Goal: Information Seeking & Learning: Learn about a topic

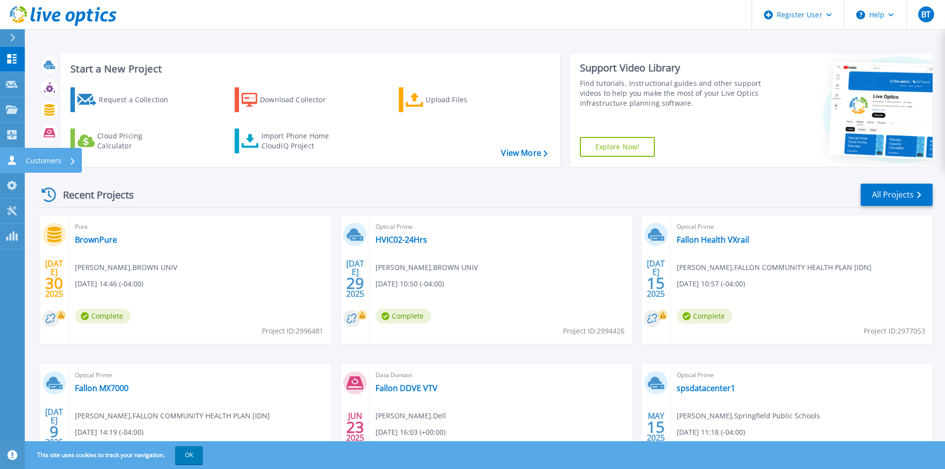
click at [10, 166] on link "Customers Customers" at bounding box center [12, 160] width 25 height 25
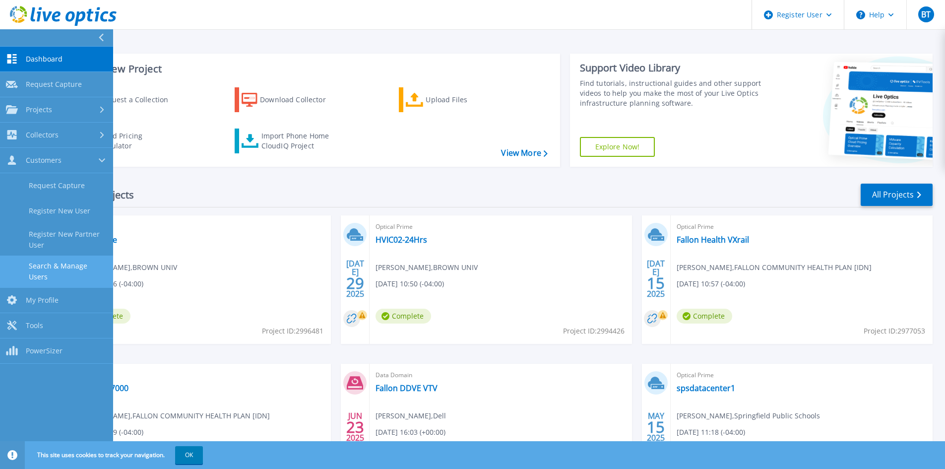
click at [80, 262] on link "Search & Manage Users" at bounding box center [56, 271] width 113 height 32
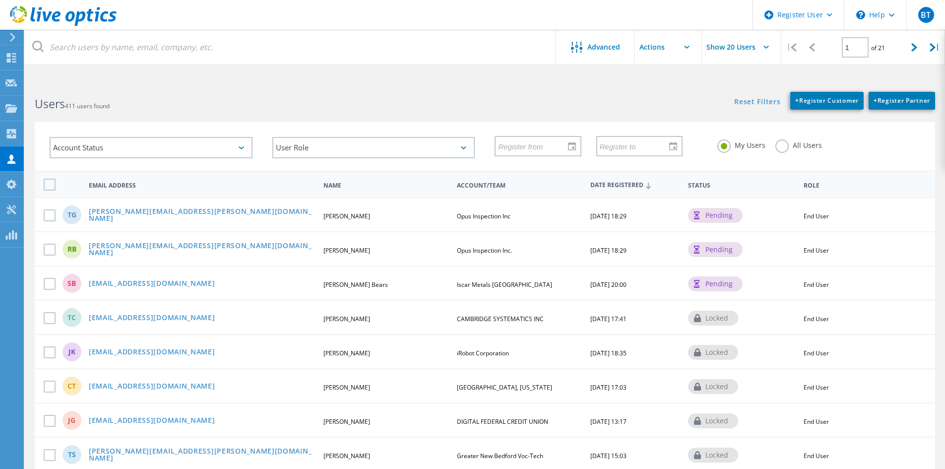
click at [778, 147] on label "All Users" at bounding box center [798, 143] width 47 height 9
click at [0, 0] on input "All Users" at bounding box center [0, 0] width 0 height 0
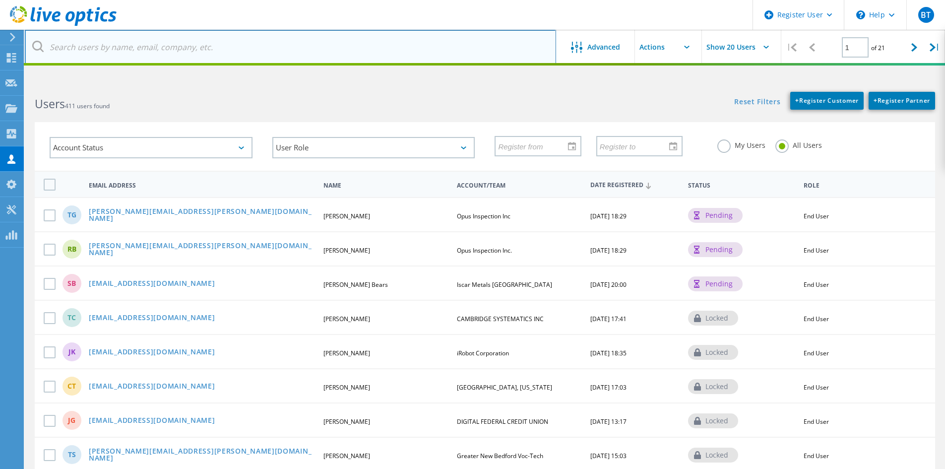
click at [230, 42] on input "text" at bounding box center [290, 47] width 531 height 35
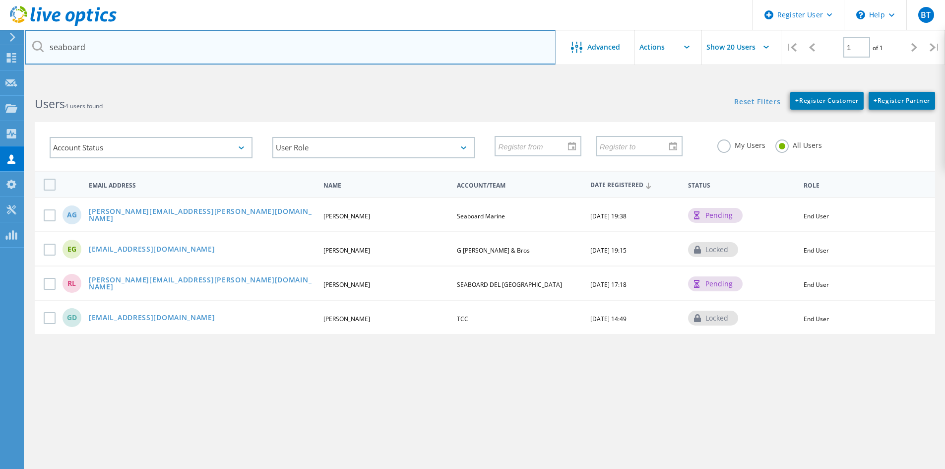
click at [161, 40] on input "seaboard" at bounding box center [290, 47] width 531 height 35
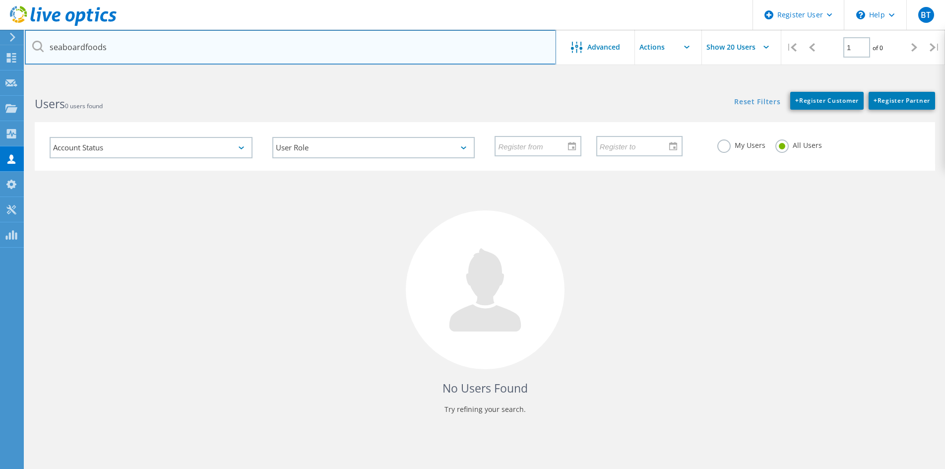
click at [188, 50] on input "seaboardfoods" at bounding box center [290, 47] width 531 height 35
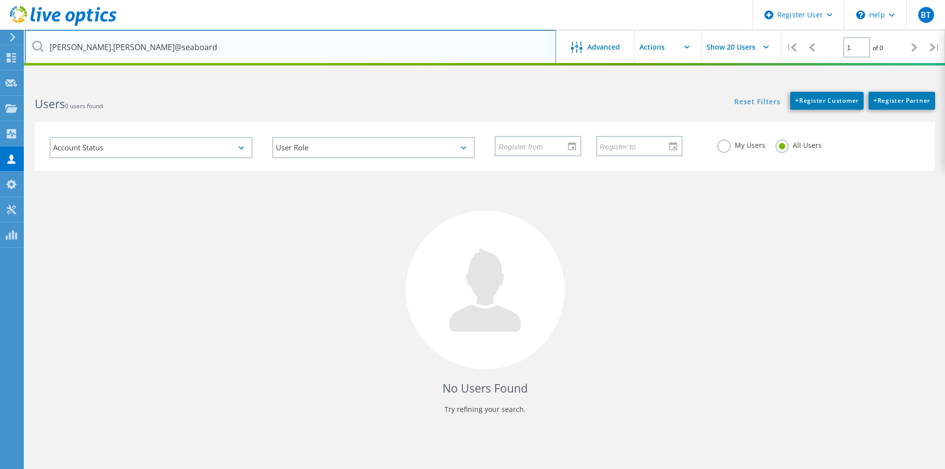
click at [118, 54] on input "steve.storts@seaboard" at bounding box center [290, 47] width 531 height 35
paste input "foods.com"
click at [104, 54] on input "steve.storts@seaboardfoods.com" at bounding box center [290, 47] width 531 height 35
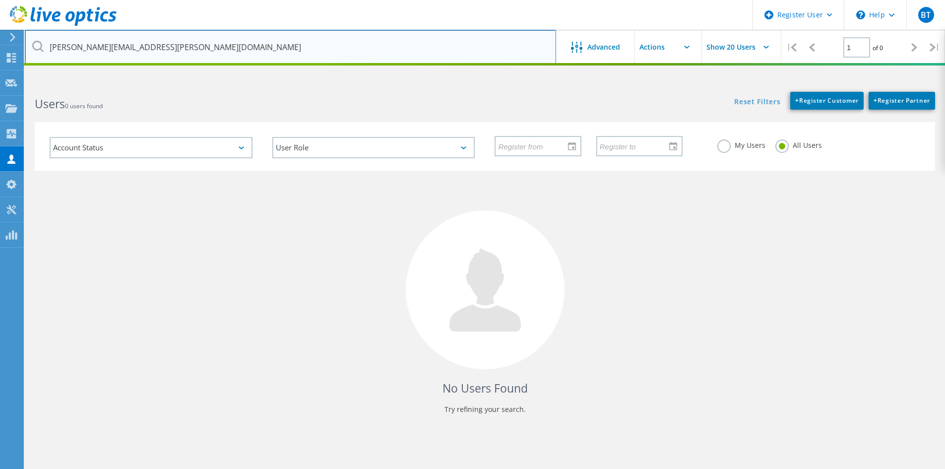
click at [104, 54] on input "steve.storts@seaboardfoods.com" at bounding box center [290, 47] width 531 height 35
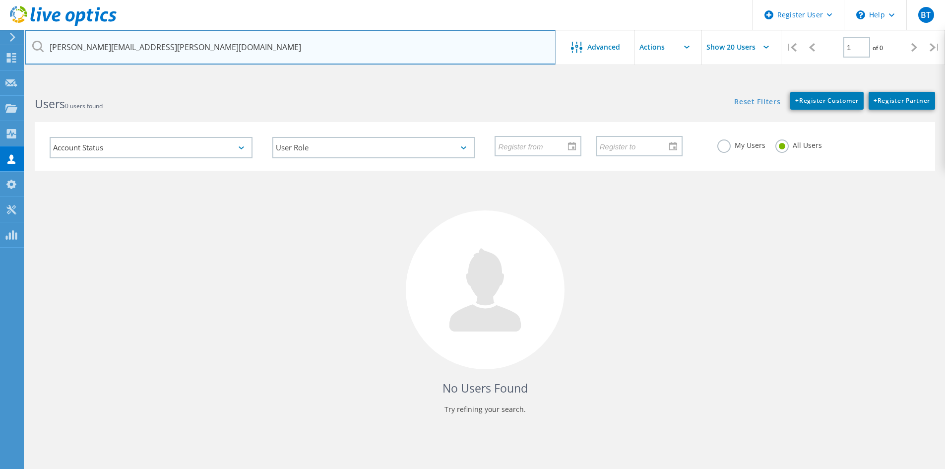
click at [104, 54] on input "steve.storts@seaboardfoods.com" at bounding box center [290, 47] width 531 height 35
paste input "mark.leeper"
click at [127, 53] on input "[EMAIL_ADDRESS][PERSON_NAME][DOMAIN_NAME]" at bounding box center [290, 47] width 531 height 35
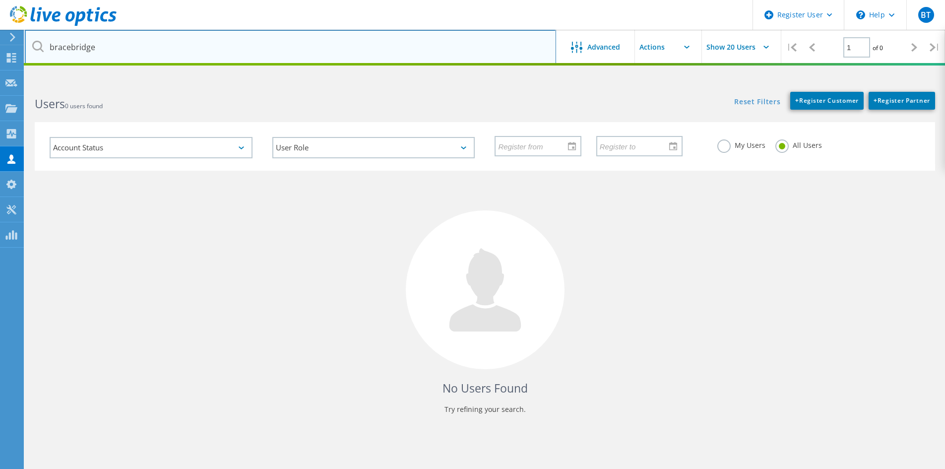
type input "bracebridge"
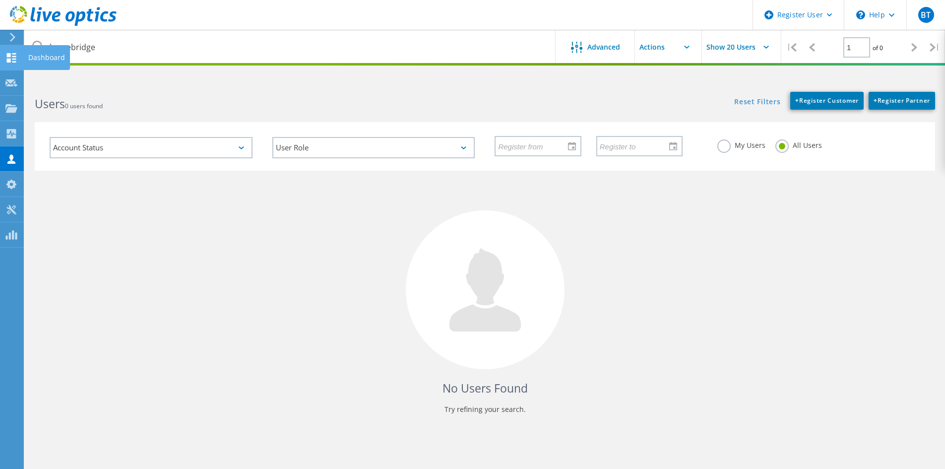
click at [12, 59] on icon at bounding box center [11, 57] width 12 height 9
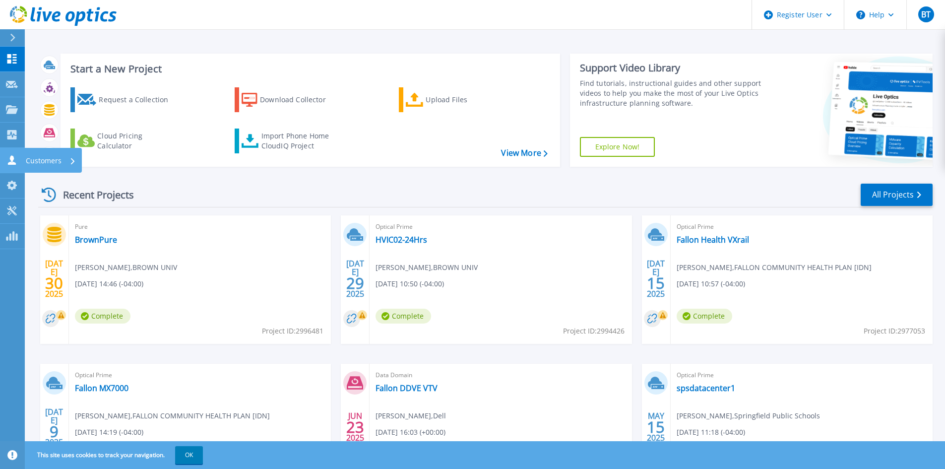
click at [12, 153] on link "Customers Customers" at bounding box center [12, 160] width 25 height 25
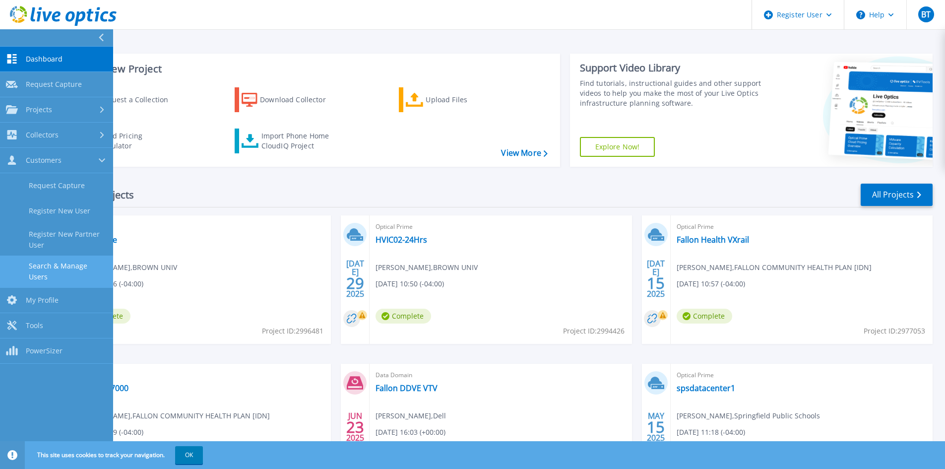
click at [66, 272] on link "Search & Manage Users" at bounding box center [56, 271] width 113 height 32
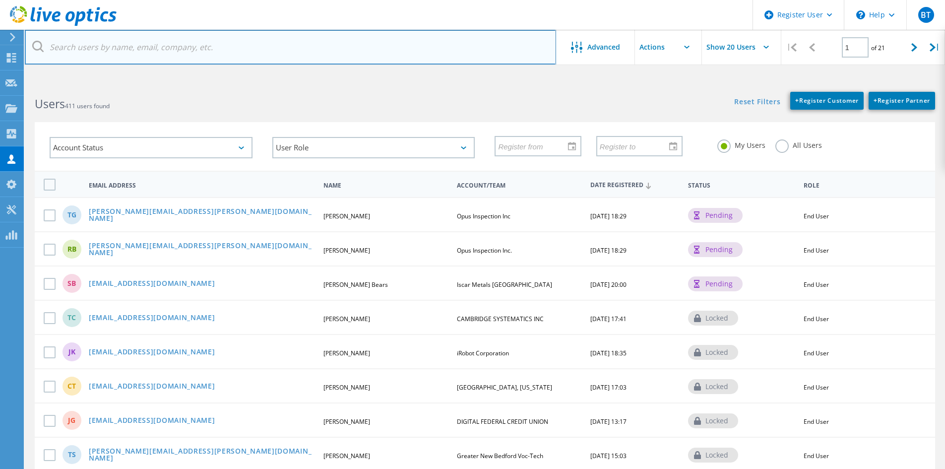
click at [190, 57] on input "text" at bounding box center [290, 47] width 531 height 35
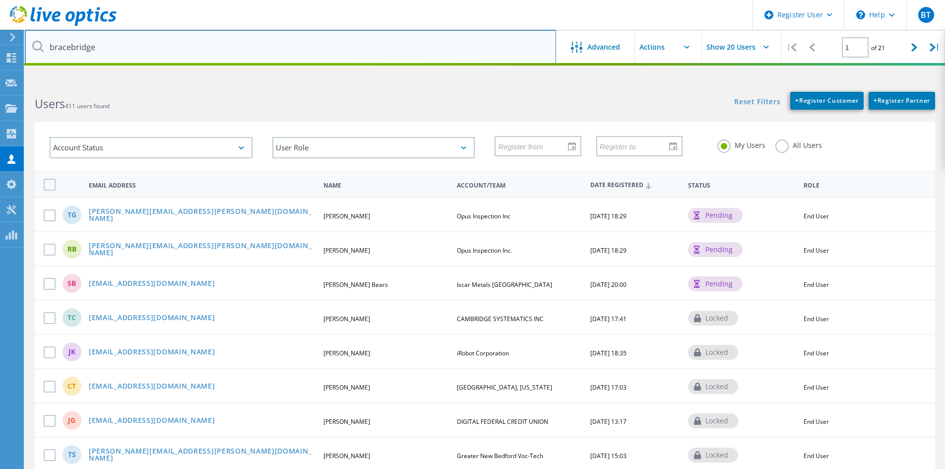
type input "bracebridge"
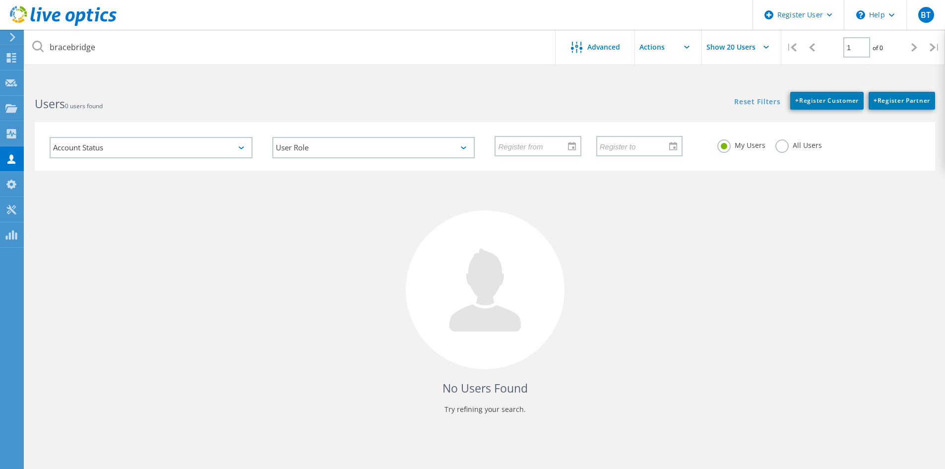
click at [779, 144] on label "All Users" at bounding box center [798, 143] width 47 height 9
click at [0, 0] on input "All Users" at bounding box center [0, 0] width 0 height 0
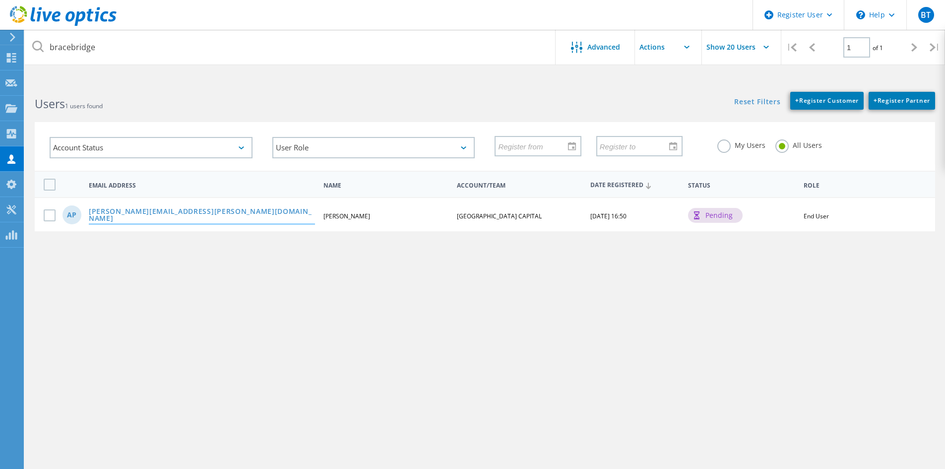
click at [161, 218] on link "Andrzej.Pilacik@brcap.com" at bounding box center [202, 215] width 226 height 15
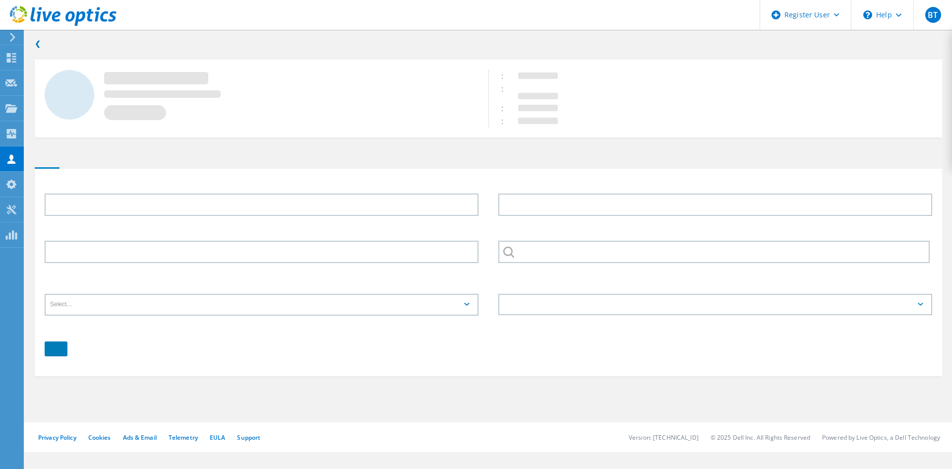
type input "Andrzej"
type input "Pilacik"
type input "BRACEBRIDGE CAPITAL"
type input "English"
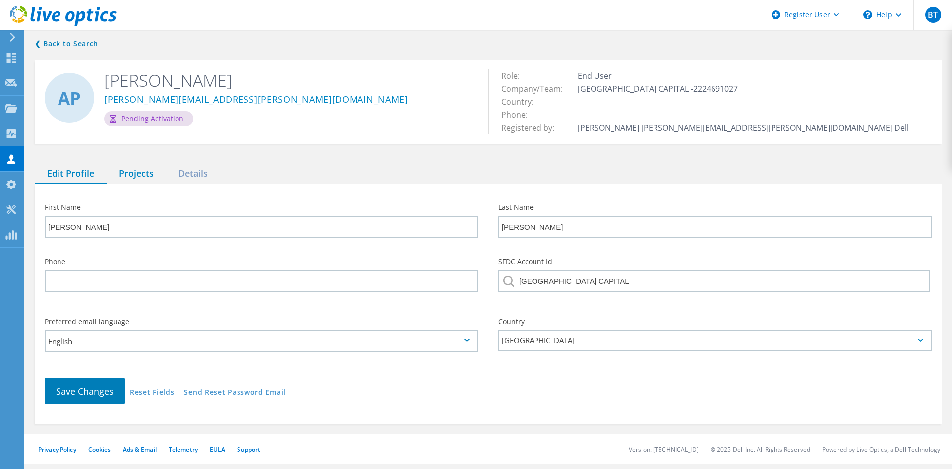
click at [135, 173] on div "Projects" at bounding box center [137, 174] width 60 height 20
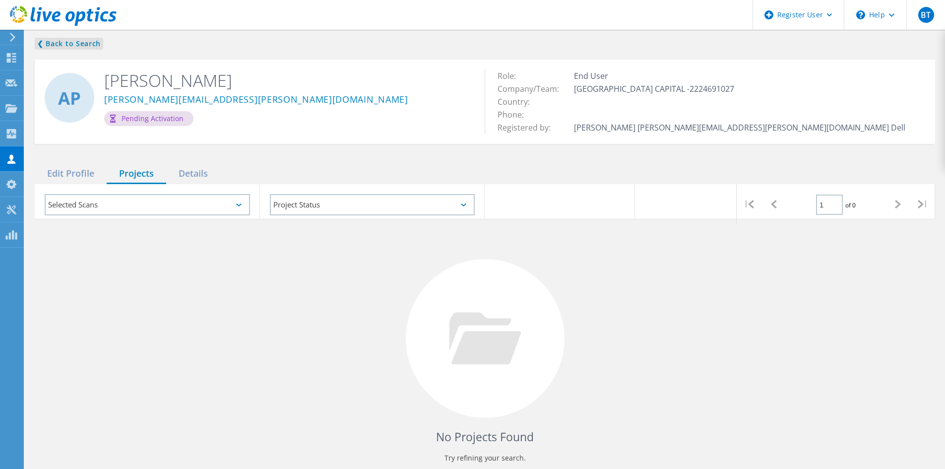
click at [77, 45] on link "❮ Back to Search" at bounding box center [69, 44] width 68 height 12
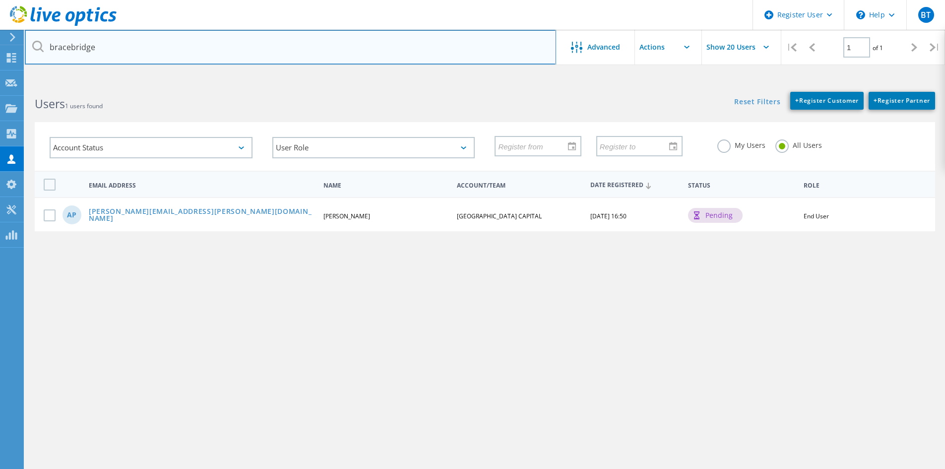
click at [89, 47] on input "bracebridge" at bounding box center [290, 47] width 531 height 35
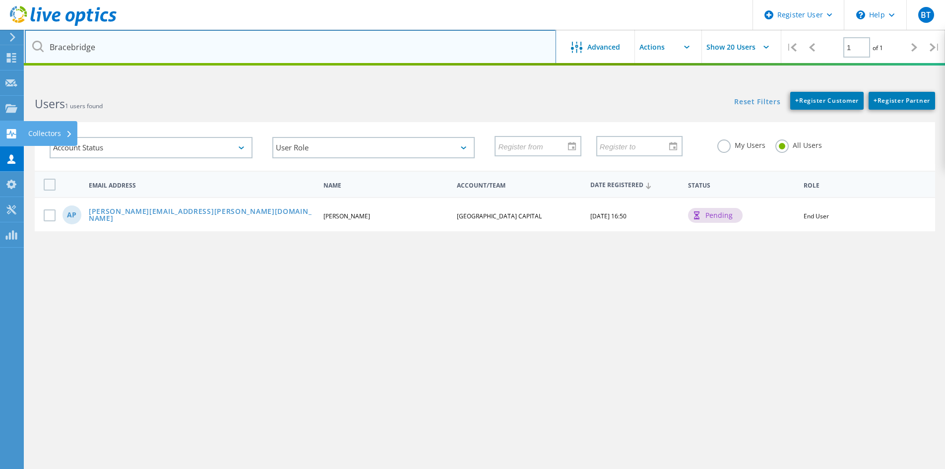
type input "Bracebridge"
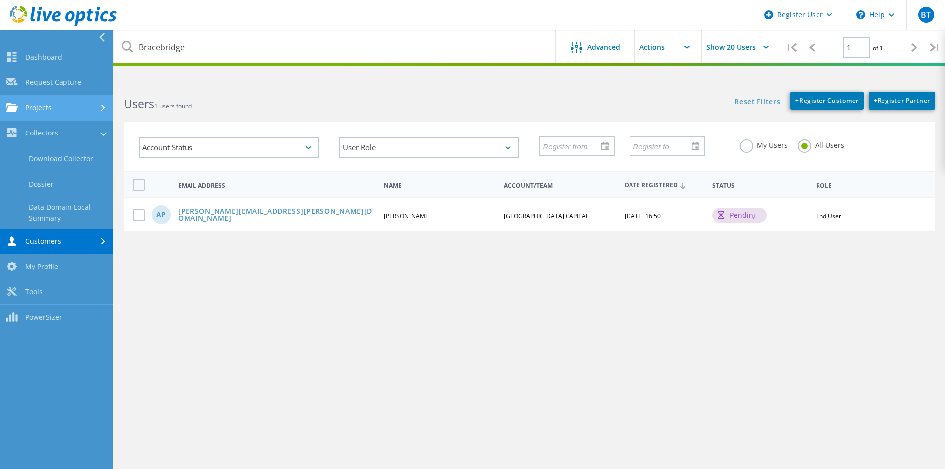
click at [51, 100] on link "Projects" at bounding box center [56, 108] width 113 height 25
click at [62, 138] on link "Search Projects" at bounding box center [56, 133] width 113 height 25
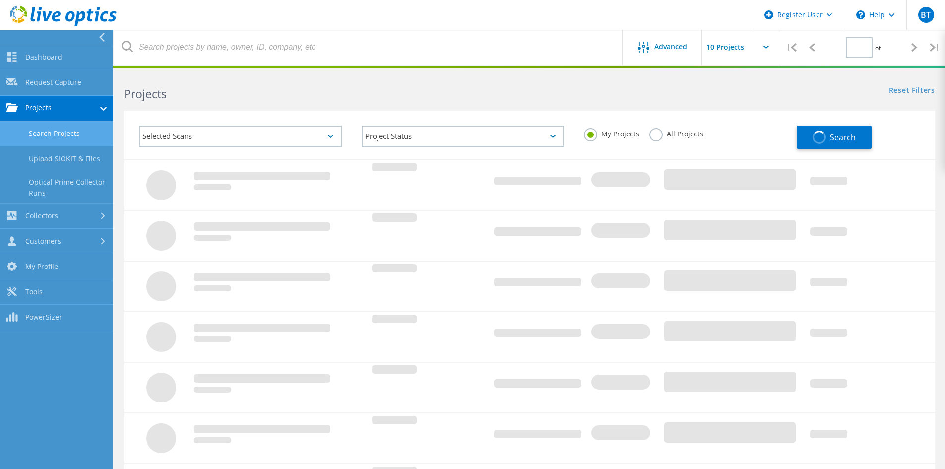
type input "1"
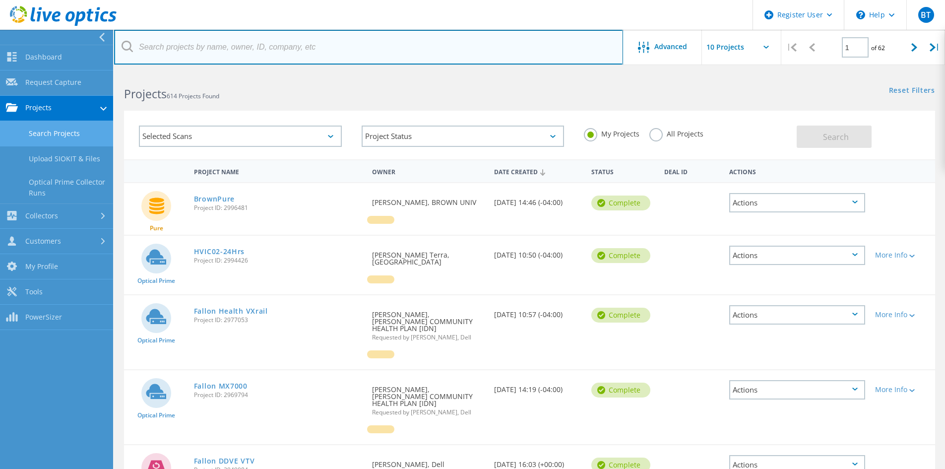
click at [182, 50] on input "text" at bounding box center [368, 47] width 509 height 35
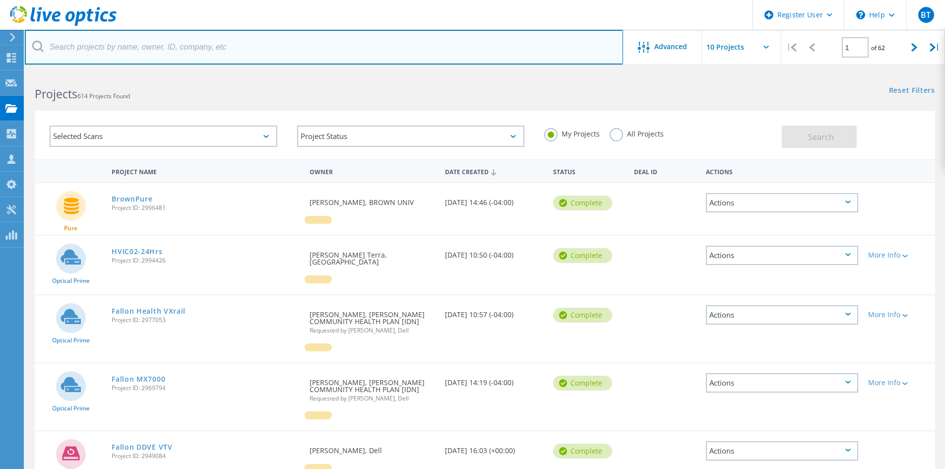
click at [182, 50] on input "text" at bounding box center [324, 47] width 598 height 35
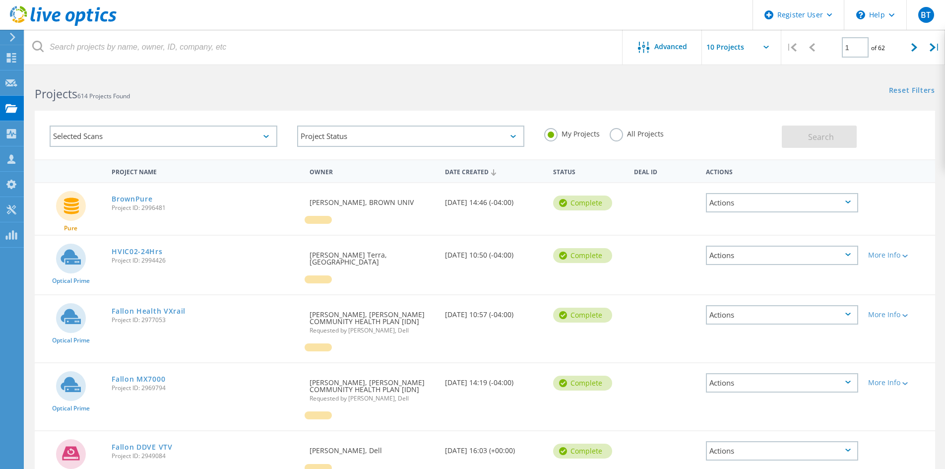
click at [617, 136] on label "All Projects" at bounding box center [636, 132] width 54 height 9
click at [0, 0] on input "All Projects" at bounding box center [0, 0] width 0 height 0
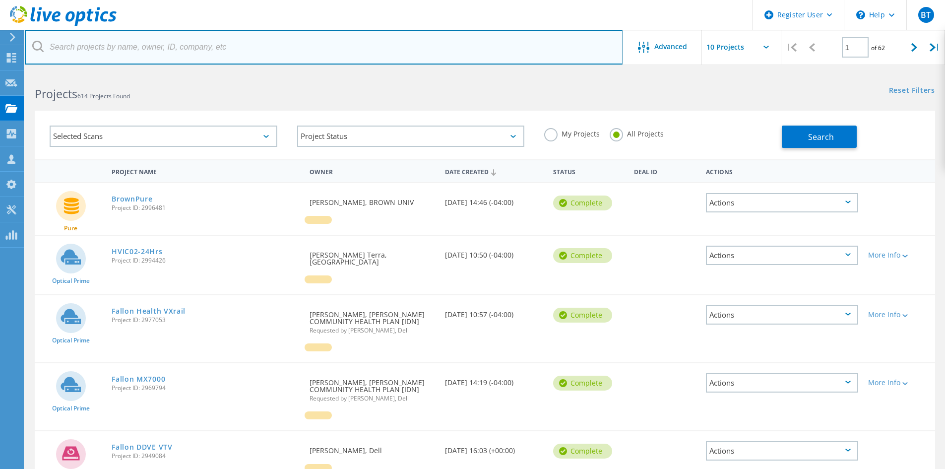
click at [277, 42] on input "text" at bounding box center [324, 47] width 598 height 35
type input "Bracebridge"
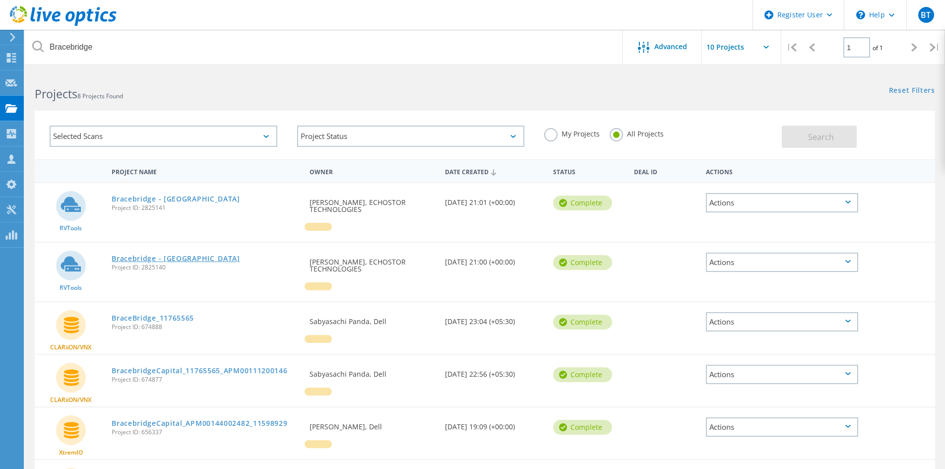
click at [177, 256] on link "Bracebridge - Boston" at bounding box center [176, 258] width 128 height 7
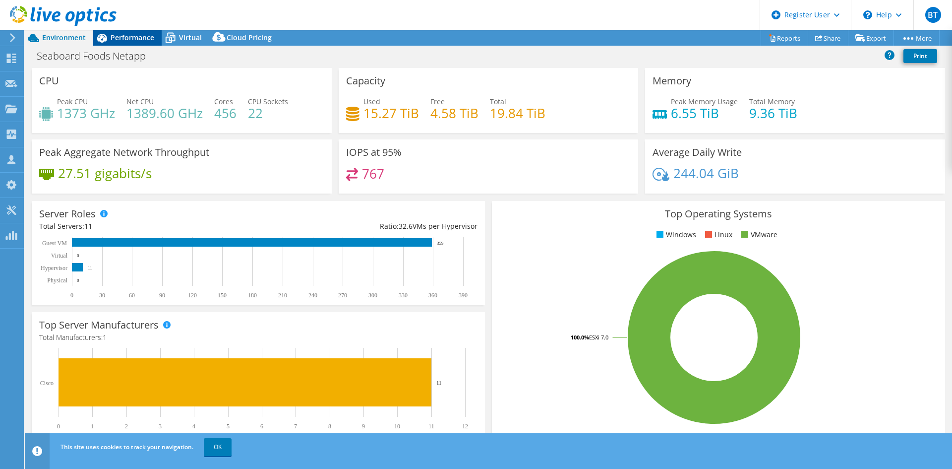
click at [139, 38] on span "Performance" at bounding box center [133, 37] width 44 height 9
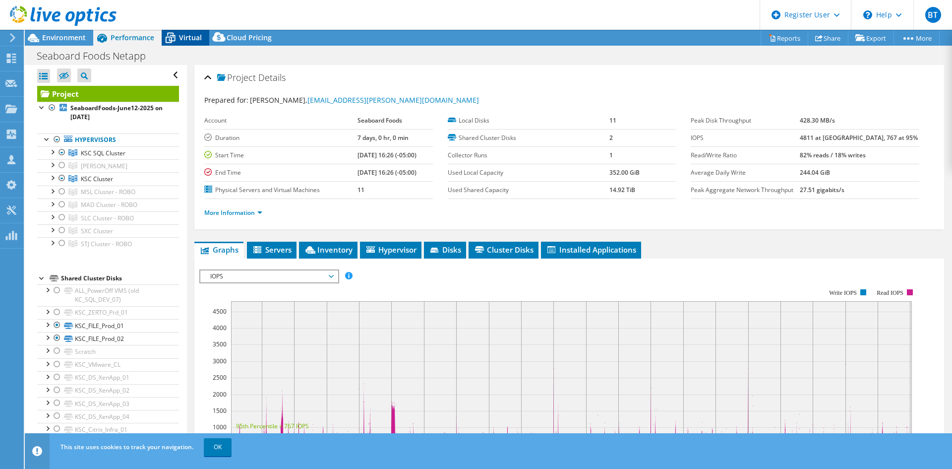
click at [184, 41] on span "Virtual" at bounding box center [190, 37] width 23 height 9
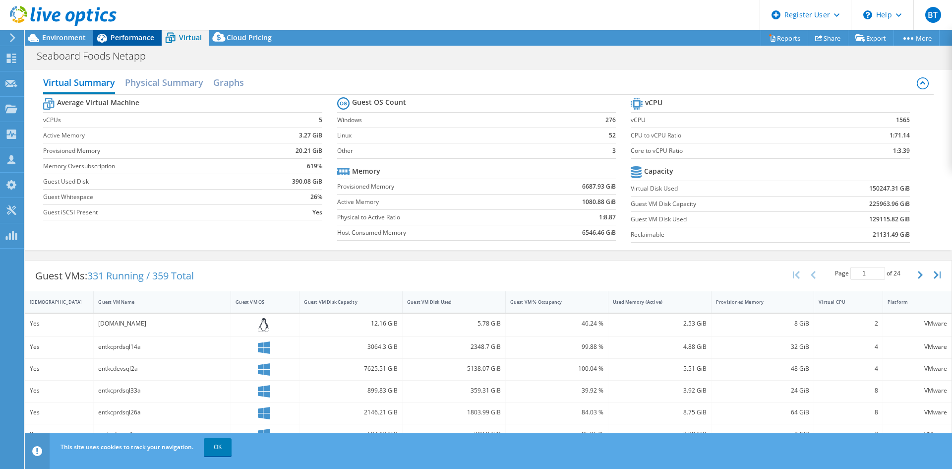
click at [130, 37] on span "Performance" at bounding box center [133, 37] width 44 height 9
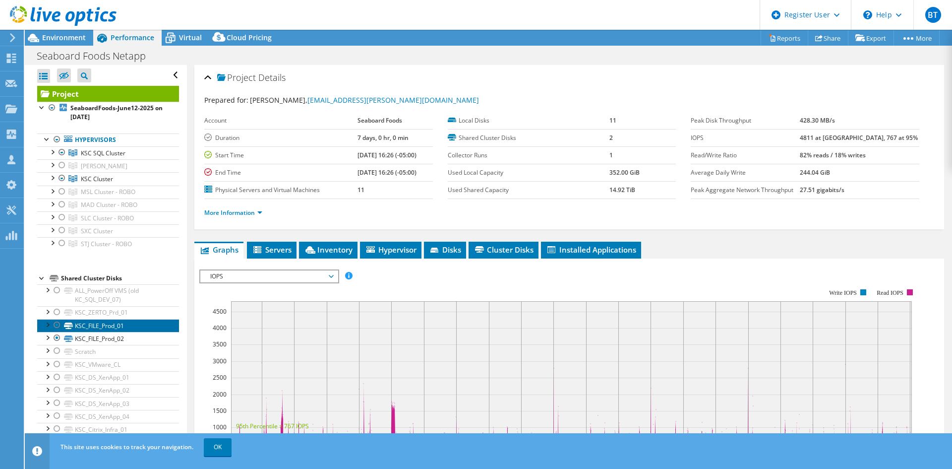
click at [150, 325] on link "KSC_FILE_Prod_01" at bounding box center [108, 325] width 142 height 13
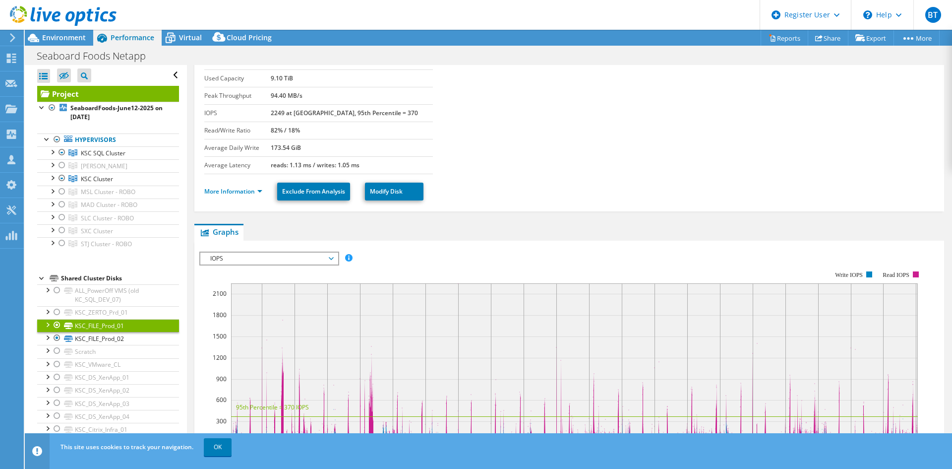
scroll to position [99, 0]
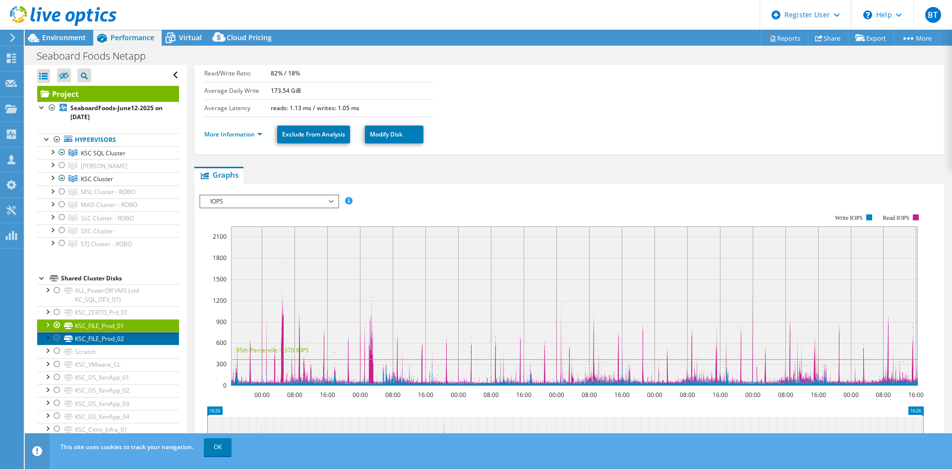
click at [122, 341] on link "KSC_FILE_Prod_02" at bounding box center [108, 338] width 142 height 13
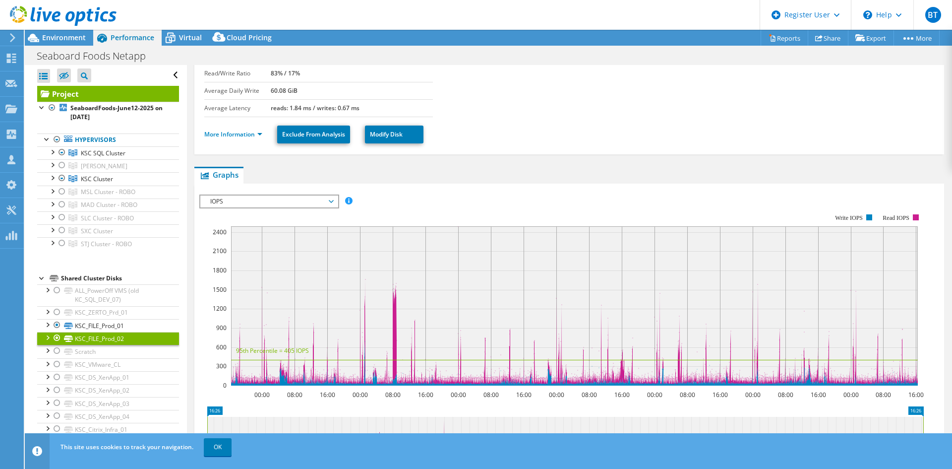
scroll to position [0, 0]
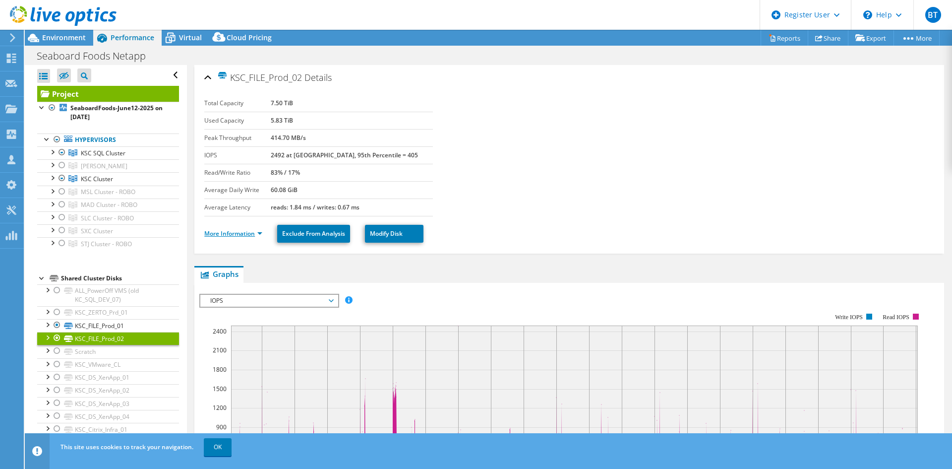
click at [213, 233] on link "More Information" at bounding box center [233, 233] width 58 height 8
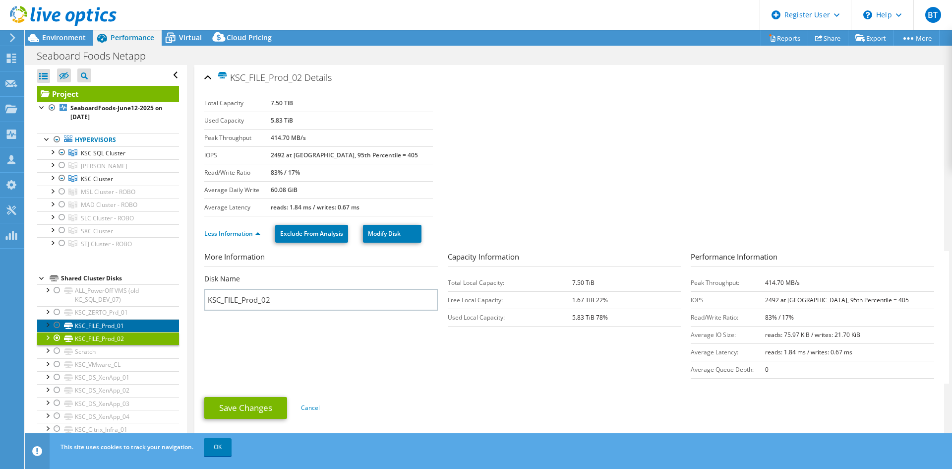
click at [121, 329] on link "KSC_FILE_Prod_01" at bounding box center [108, 325] width 142 height 13
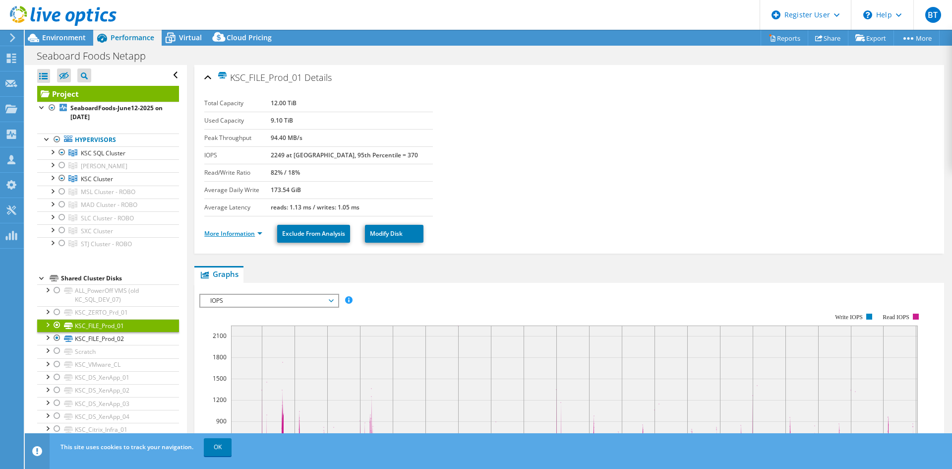
click at [248, 235] on link "More Information" at bounding box center [233, 233] width 58 height 8
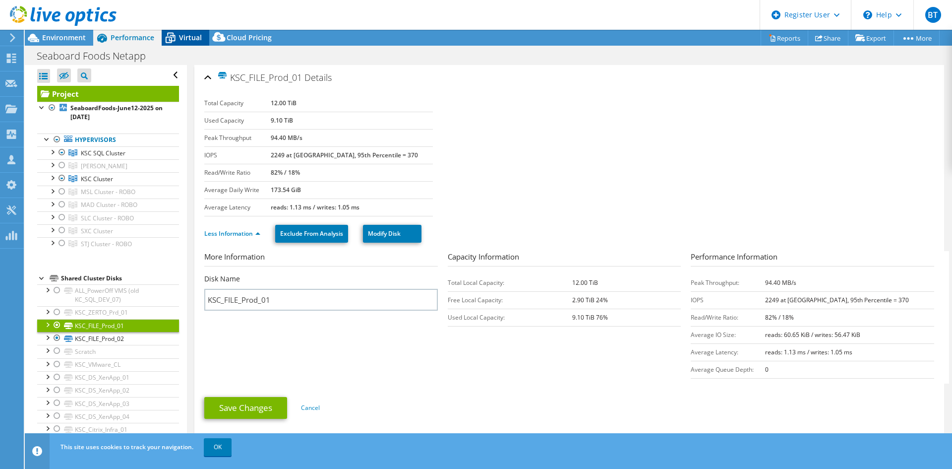
click at [180, 36] on span "Virtual" at bounding box center [190, 37] width 23 height 9
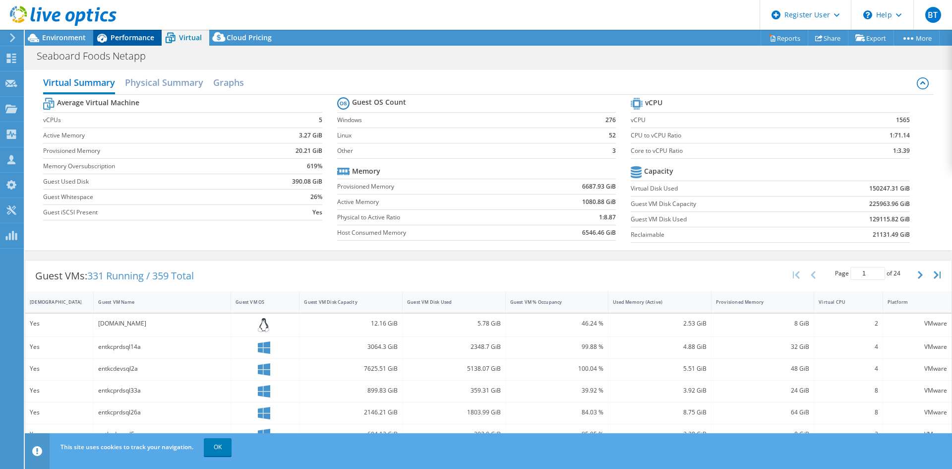
click at [132, 40] on span "Performance" at bounding box center [133, 37] width 44 height 9
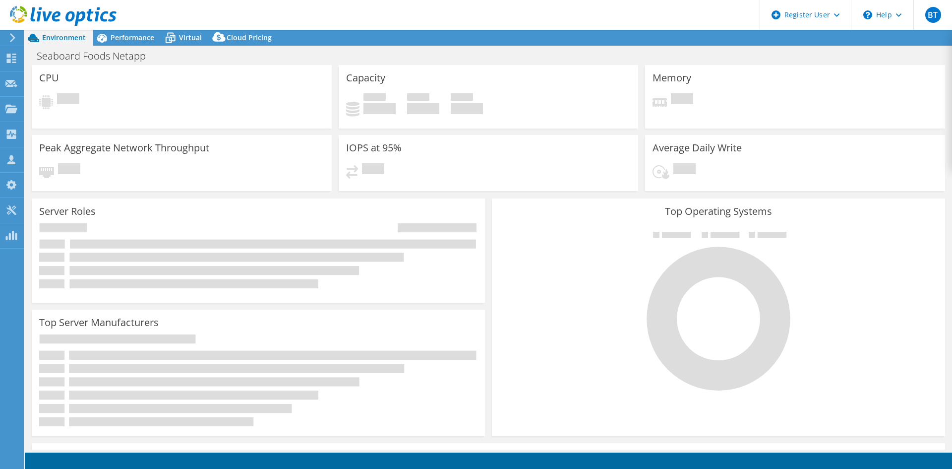
select select "USD"
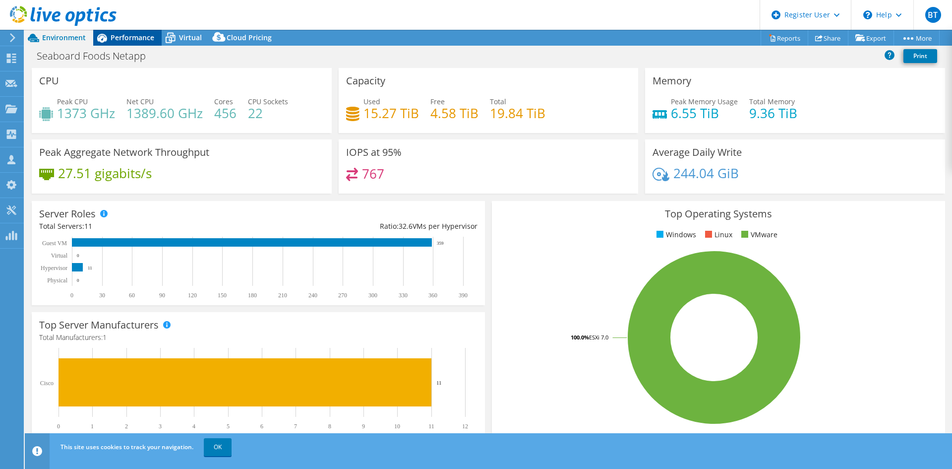
click at [111, 36] on span "Performance" at bounding box center [133, 37] width 44 height 9
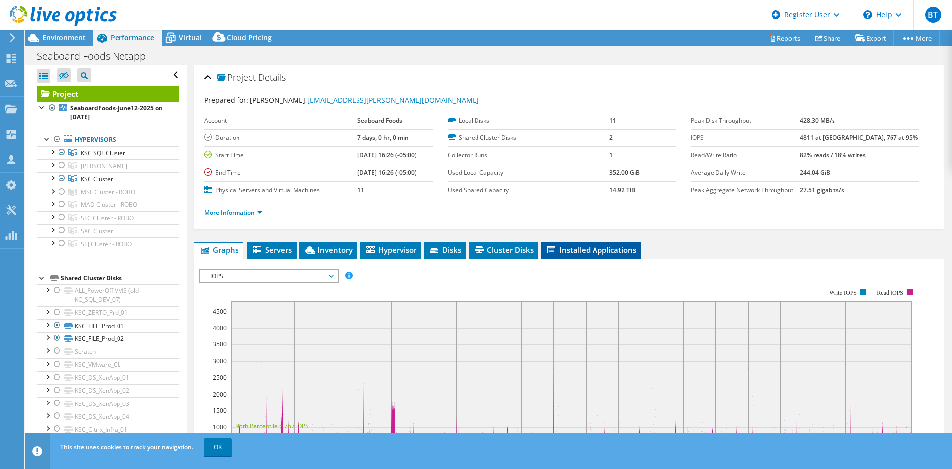
click at [601, 250] on span "Installed Applications" at bounding box center [591, 249] width 90 height 10
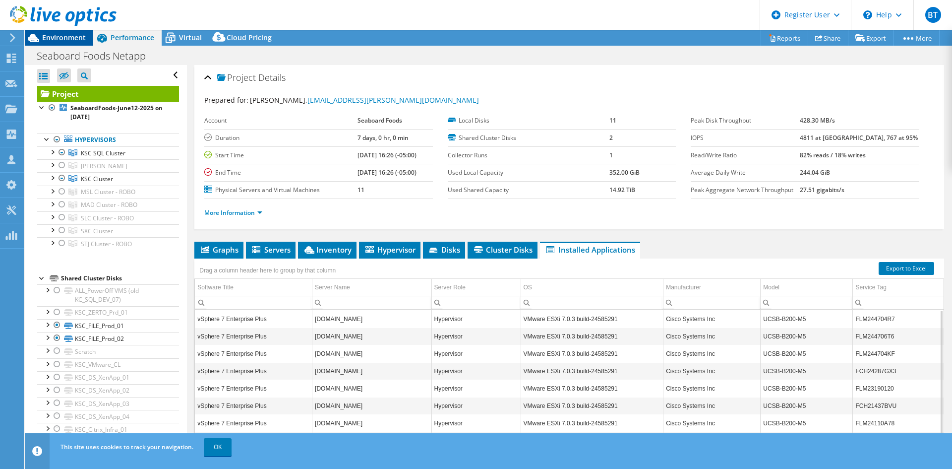
click at [56, 40] on span "Environment" at bounding box center [64, 37] width 44 height 9
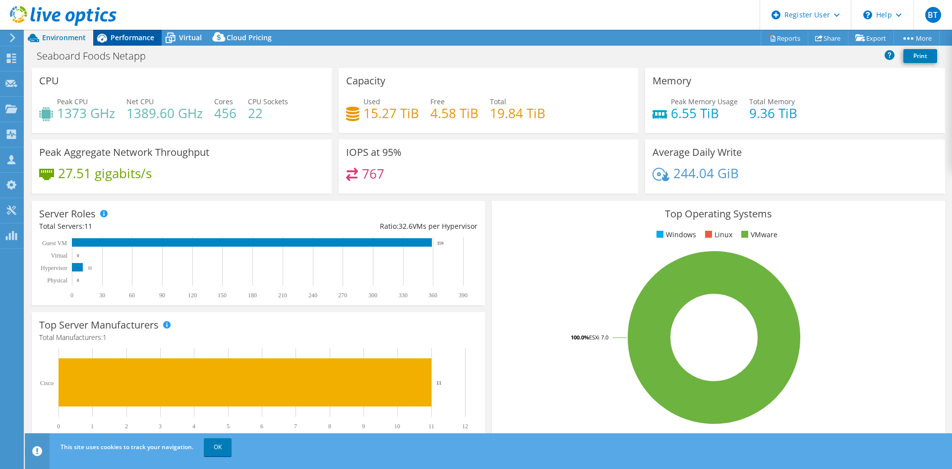
click at [137, 33] on span "Performance" at bounding box center [133, 37] width 44 height 9
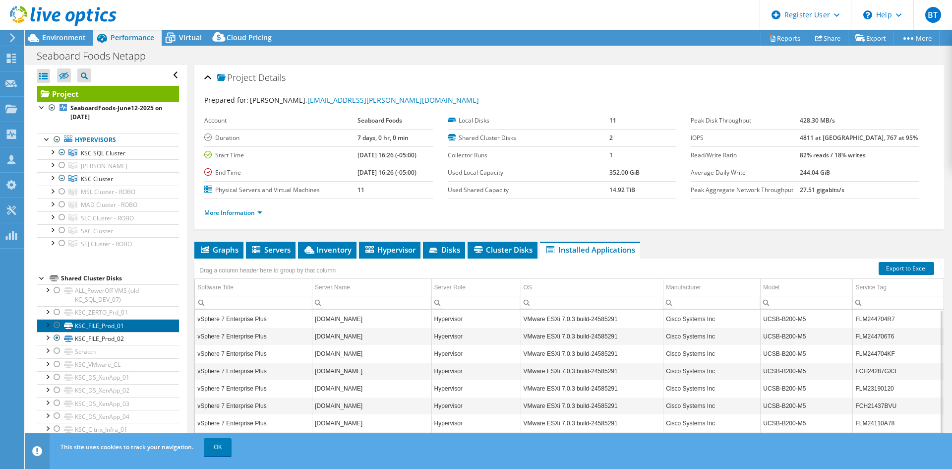
click at [132, 328] on link "KSC_FILE_Prod_01" at bounding box center [108, 325] width 142 height 13
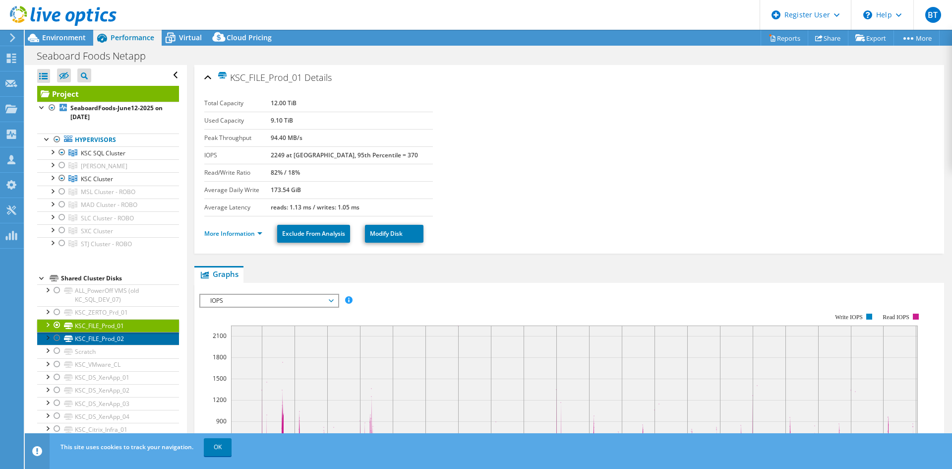
click at [136, 343] on link "KSC_FILE_Prod_02" at bounding box center [108, 338] width 142 height 13
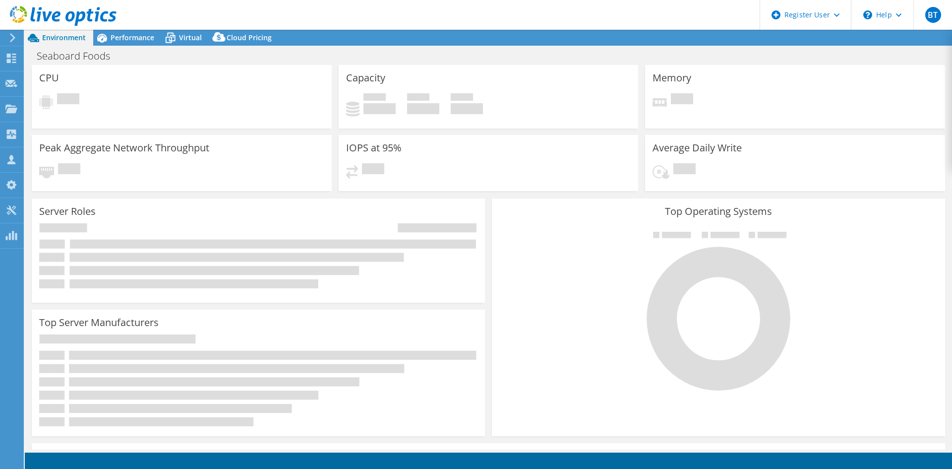
select select "USD"
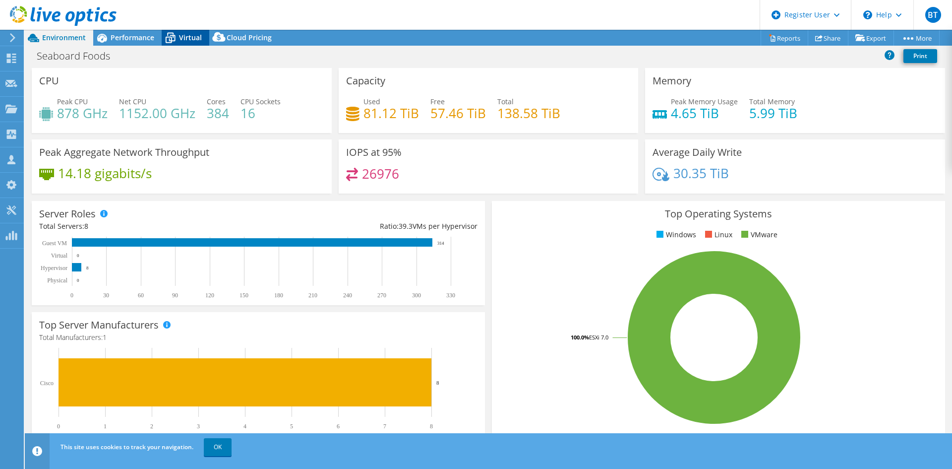
click at [193, 37] on span "Virtual" at bounding box center [190, 37] width 23 height 9
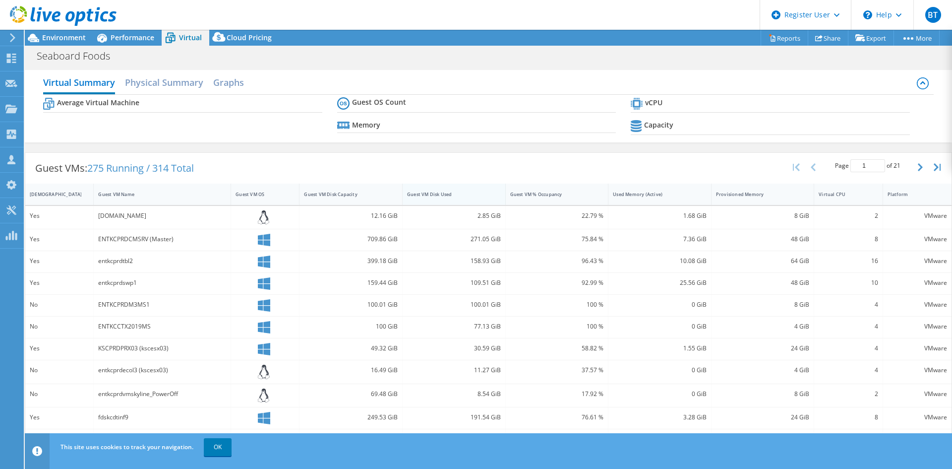
click at [434, 193] on div "Guest VM Disk Used" at bounding box center [448, 194] width 82 height 6
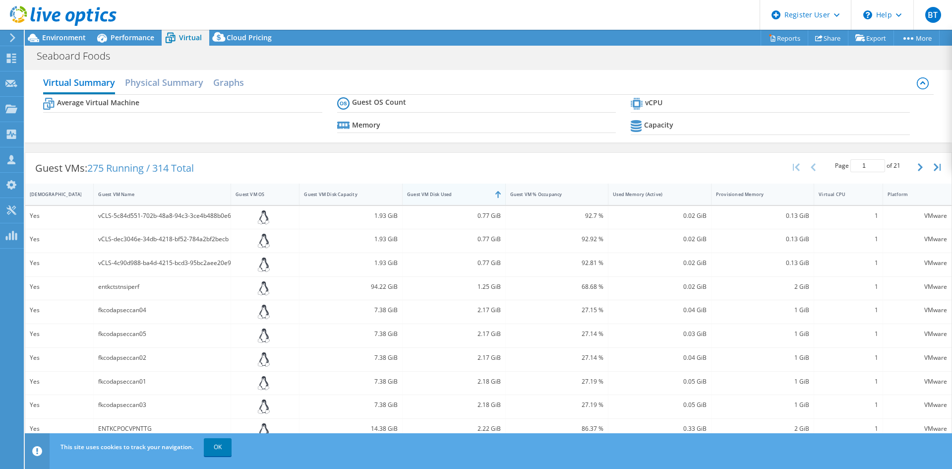
click at [434, 193] on div "Guest VM Disk Used" at bounding box center [448, 194] width 82 height 6
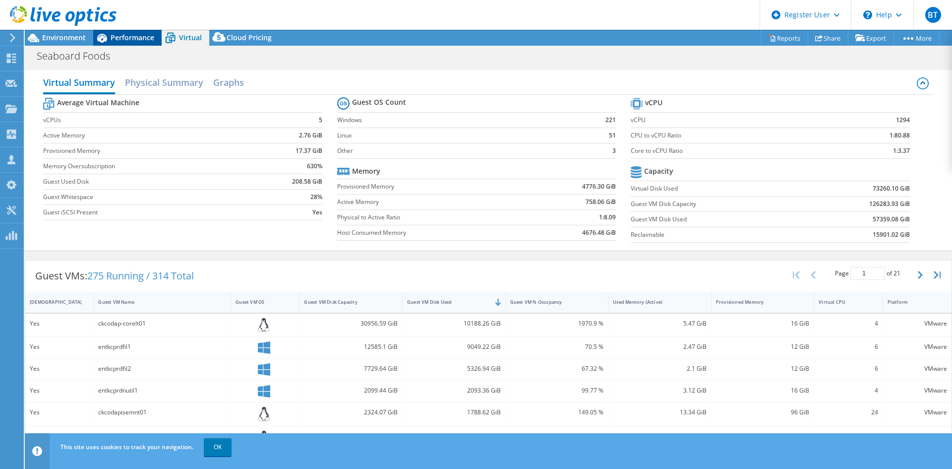
click at [133, 37] on span "Performance" at bounding box center [133, 37] width 44 height 9
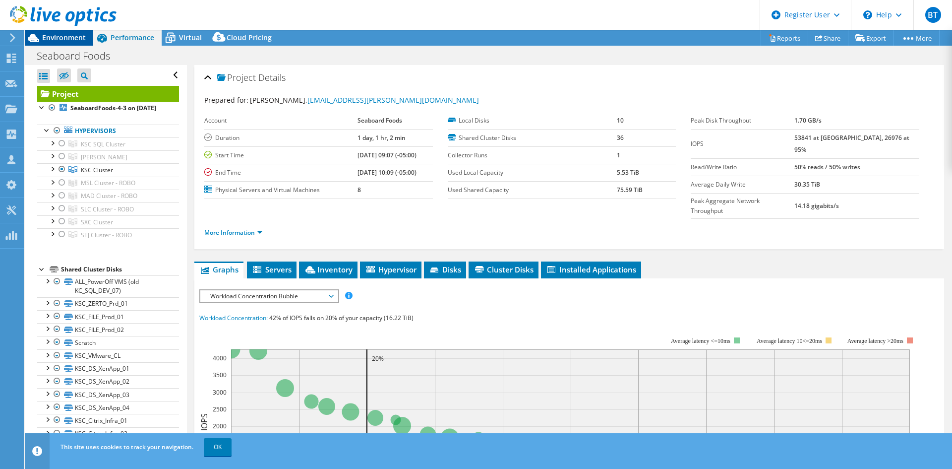
click at [68, 36] on span "Environment" at bounding box center [64, 37] width 44 height 9
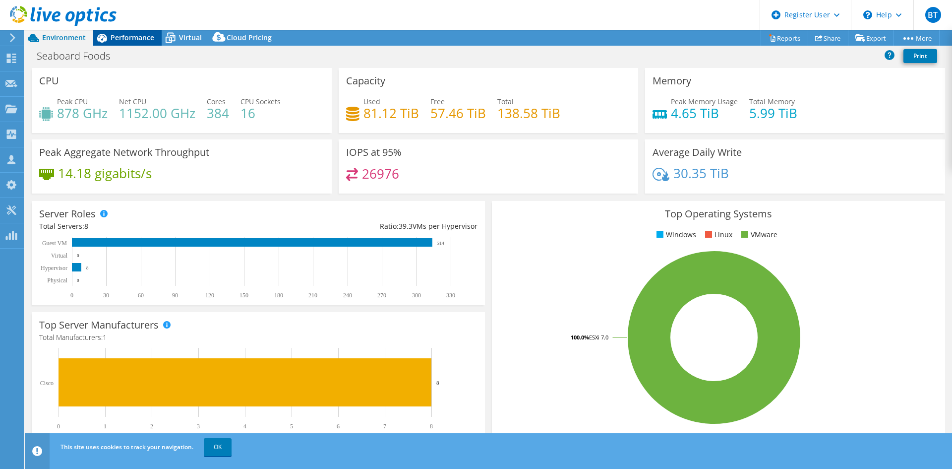
click at [119, 33] on span "Performance" at bounding box center [133, 37] width 44 height 9
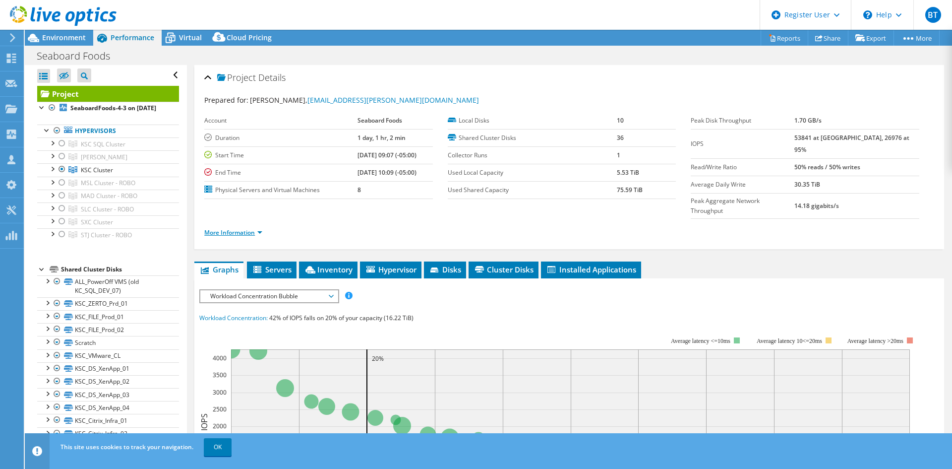
click at [246, 228] on link "More Information" at bounding box center [233, 232] width 58 height 8
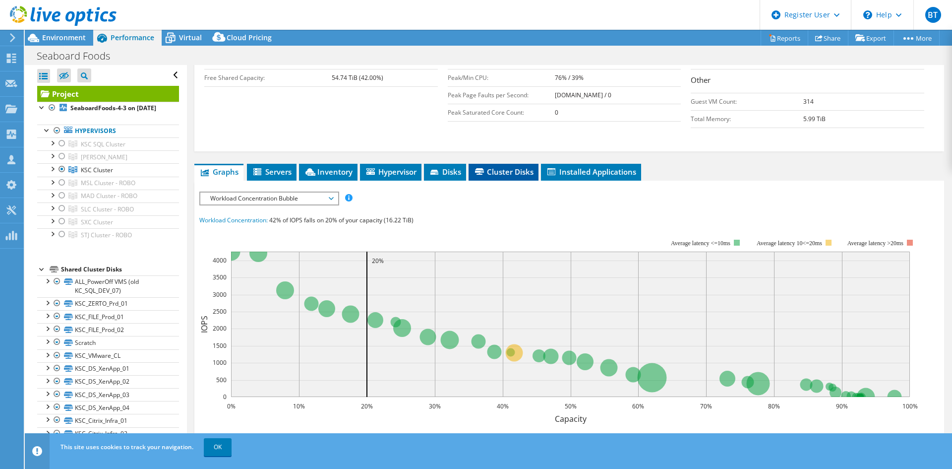
click at [508, 164] on li "Cluster Disks" at bounding box center [504, 172] width 70 height 17
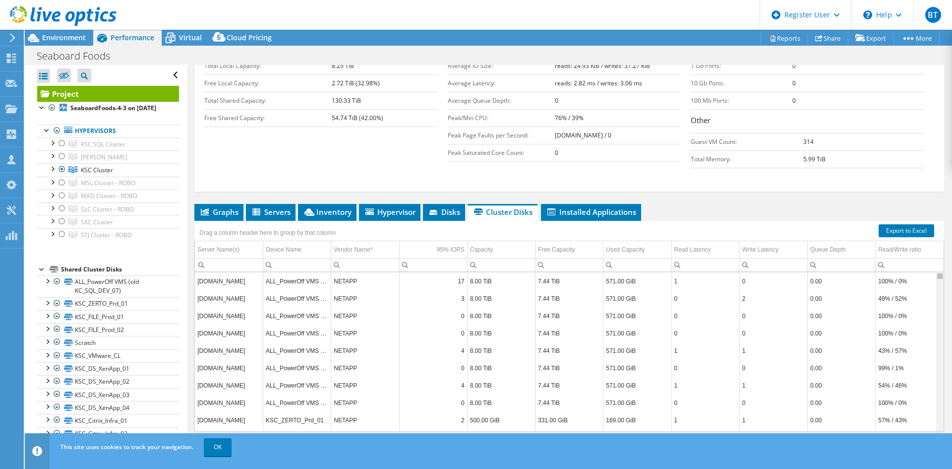
drag, startPoint x: 934, startPoint y: 383, endPoint x: 927, endPoint y: 241, distance: 141.5
click at [927, 241] on body "BT Dell User Brandon Troisi Brandon.Troisi@dell.com Dell My Profile Log Out \n …" at bounding box center [476, 234] width 952 height 469
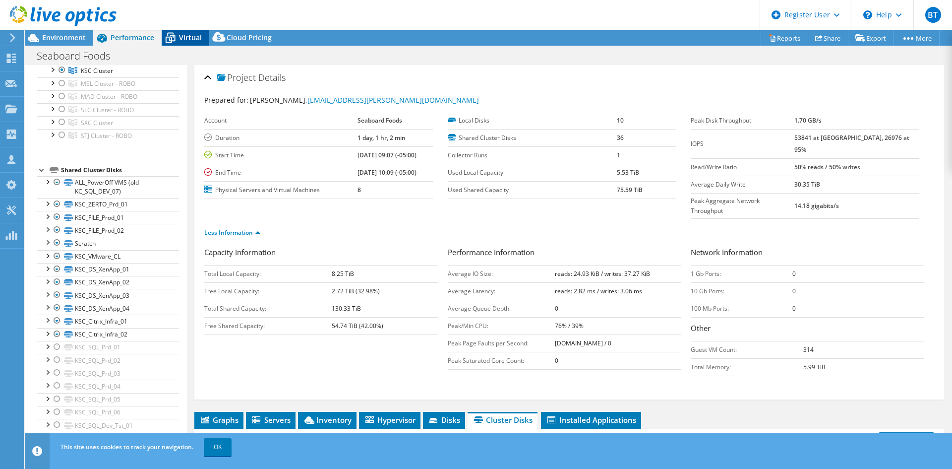
click at [196, 39] on span "Virtual" at bounding box center [190, 37] width 23 height 9
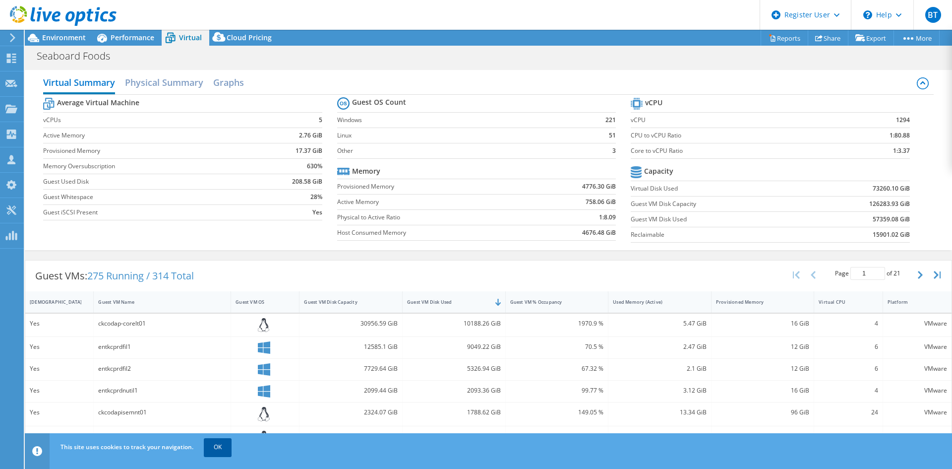
click at [226, 445] on link "OK" at bounding box center [218, 447] width 28 height 18
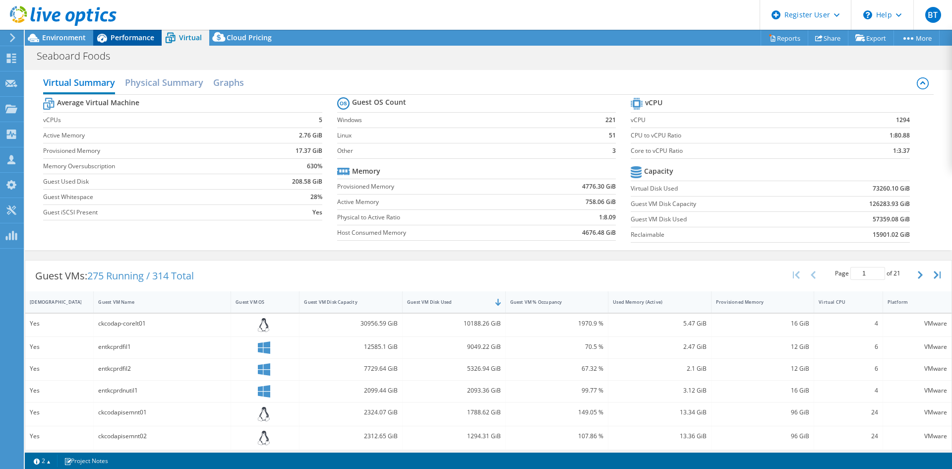
click at [132, 33] on span "Performance" at bounding box center [133, 37] width 44 height 9
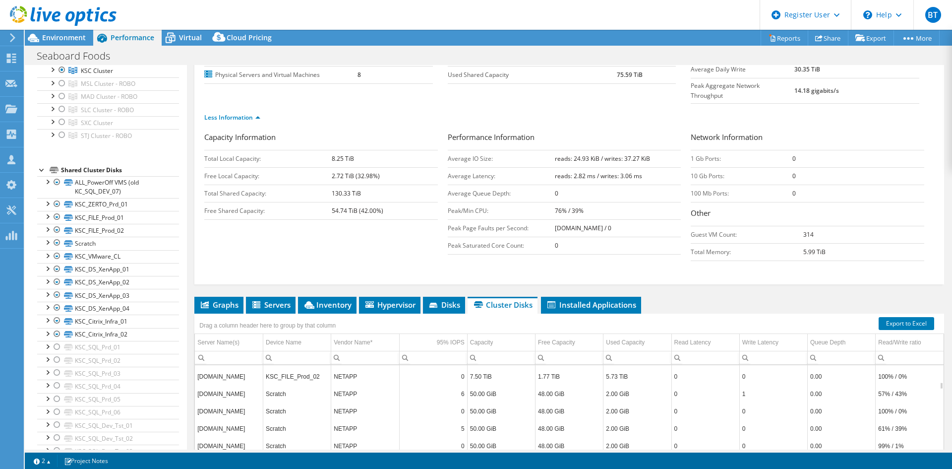
scroll to position [208, 0]
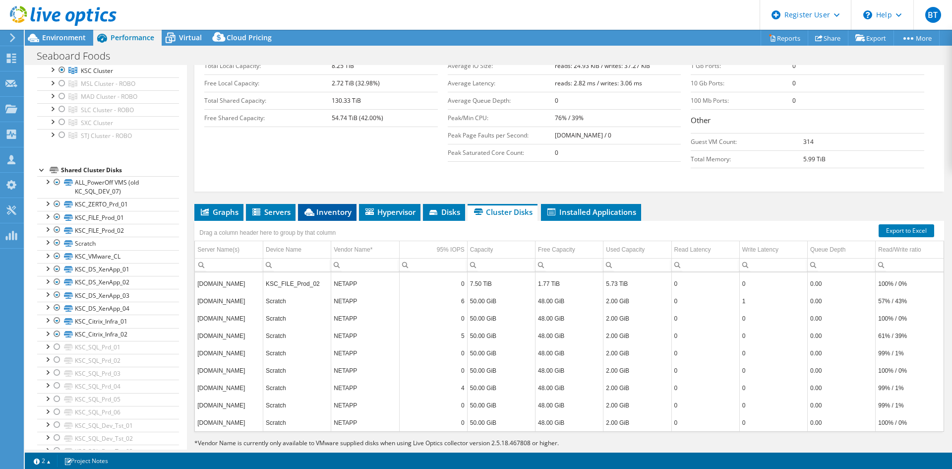
click at [333, 204] on li "Inventory" at bounding box center [327, 212] width 59 height 17
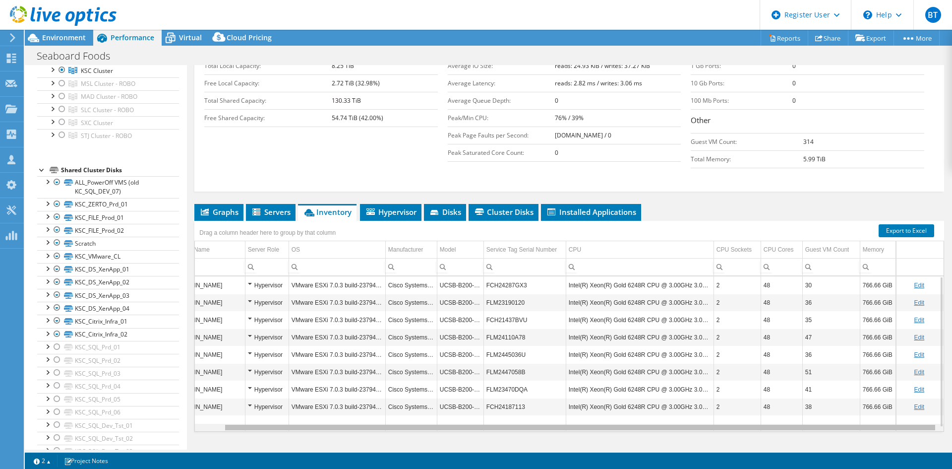
scroll to position [0, 0]
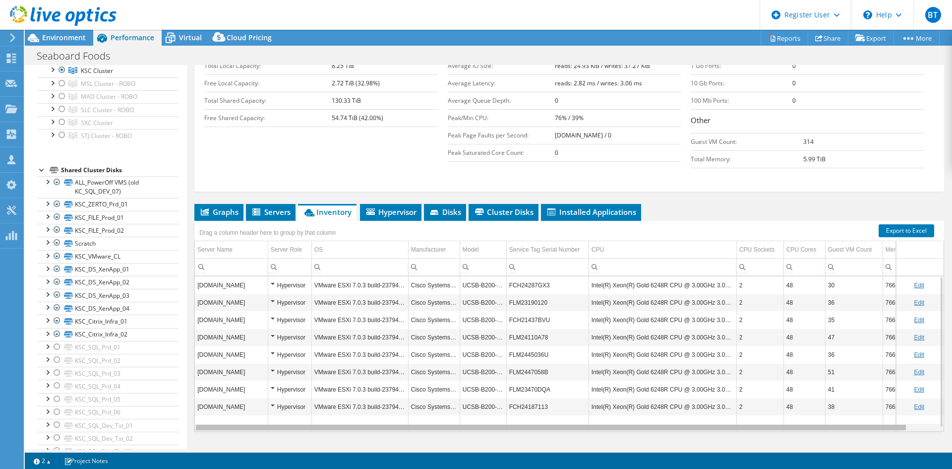
drag, startPoint x: 565, startPoint y: 406, endPoint x: 523, endPoint y: 418, distance: 43.3
click at [523, 418] on body "BT Dell User Brandon Troisi Brandon.Troisi@dell.com Dell My Profile Log Out \n …" at bounding box center [476, 234] width 952 height 469
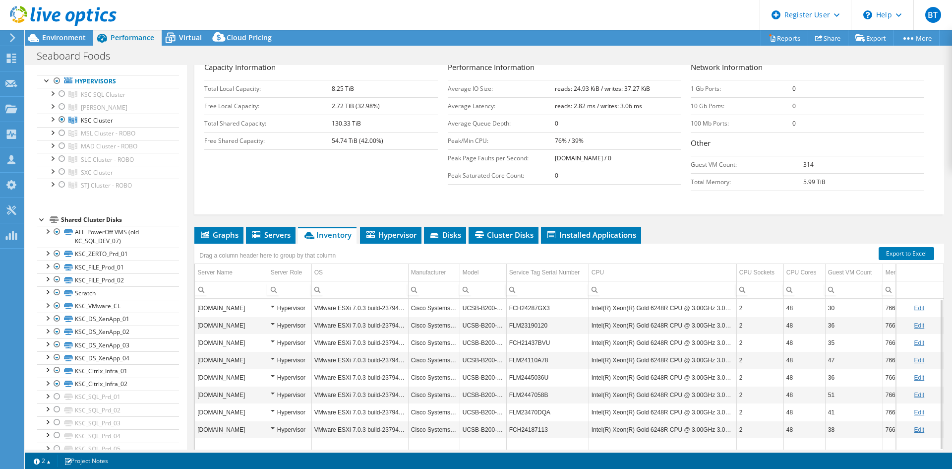
scroll to position [208, 0]
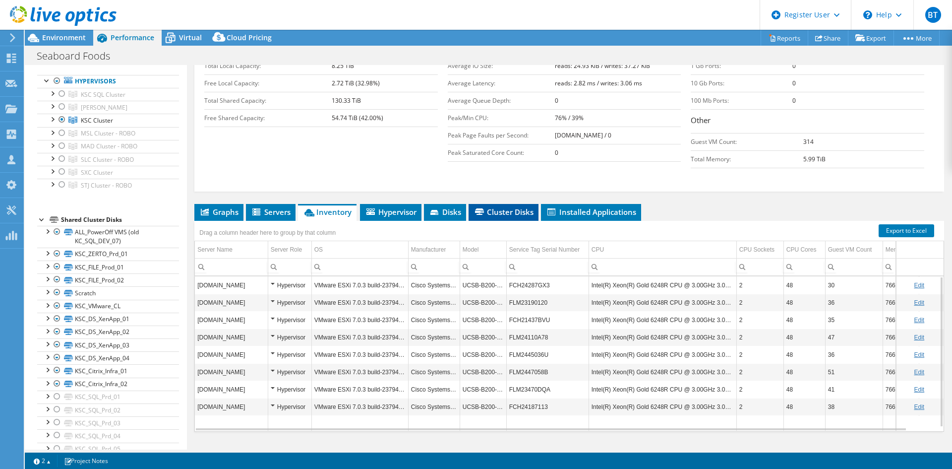
click at [508, 207] on span "Cluster Disks" at bounding box center [504, 212] width 60 height 10
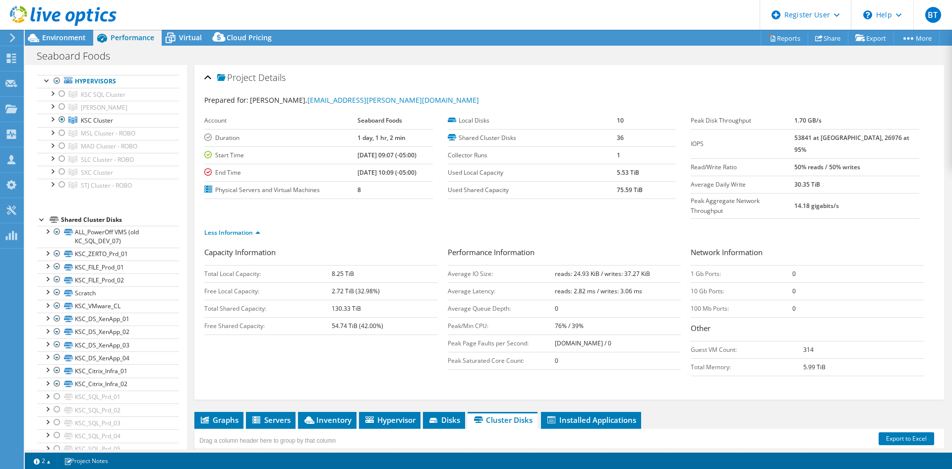
scroll to position [0, 0]
click at [774, 31] on link "Reports" at bounding box center [785, 37] width 48 height 15
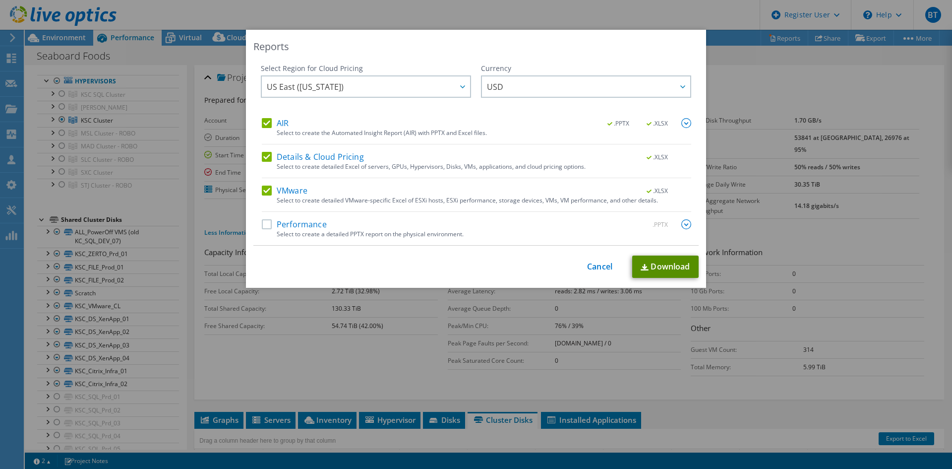
click at [667, 265] on link "Download" at bounding box center [665, 266] width 66 height 22
click at [597, 267] on link "Cancel" at bounding box center [599, 266] width 25 height 9
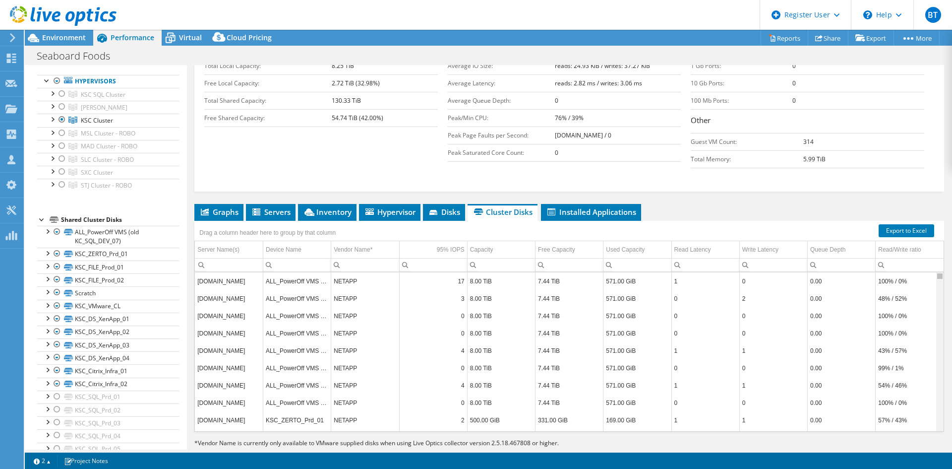
drag, startPoint x: 934, startPoint y: 380, endPoint x: 932, endPoint y: 249, distance: 130.9
click at [932, 249] on body "BT Dell User Brandon Troisi Brandon.Troisi@dell.com Dell My Profile Log Out \n …" at bounding box center [476, 234] width 952 height 469
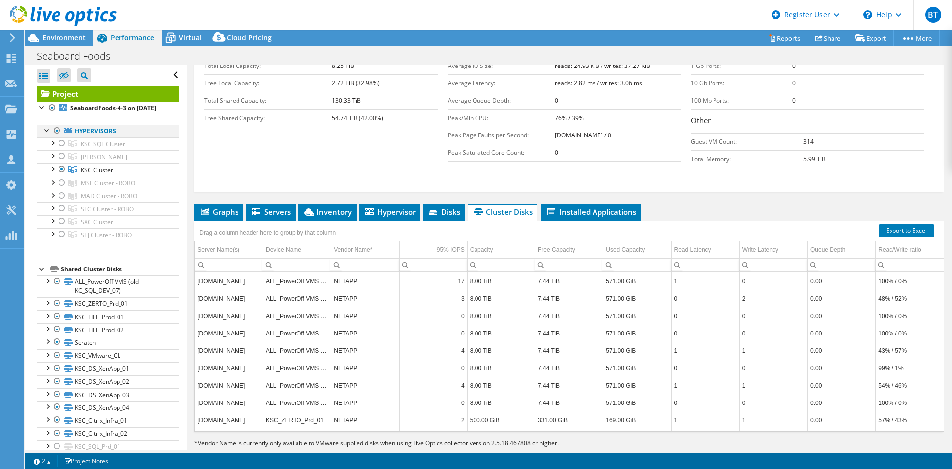
click at [58, 136] on div at bounding box center [57, 130] width 10 height 12
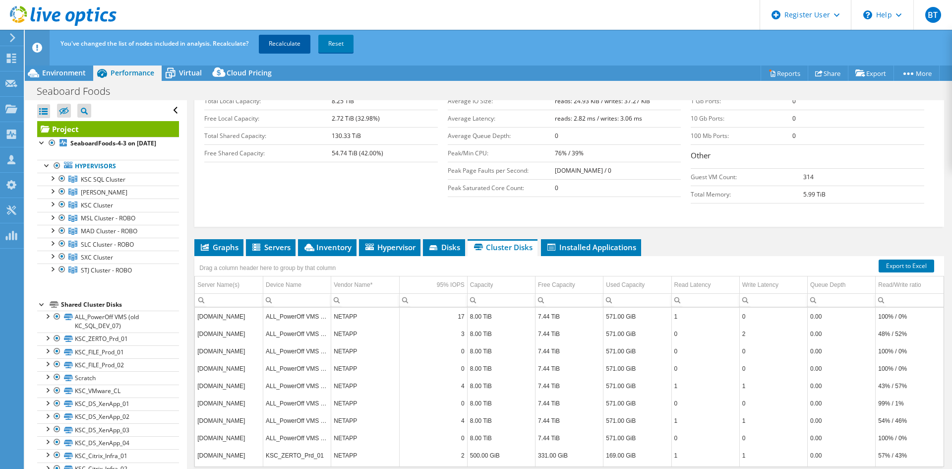
click at [278, 39] on link "Recalculate" at bounding box center [285, 44] width 52 height 18
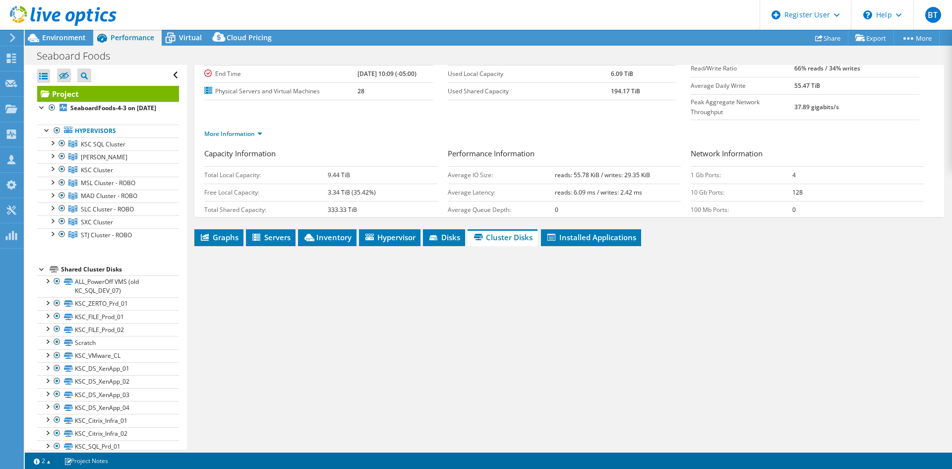
scroll to position [58, 0]
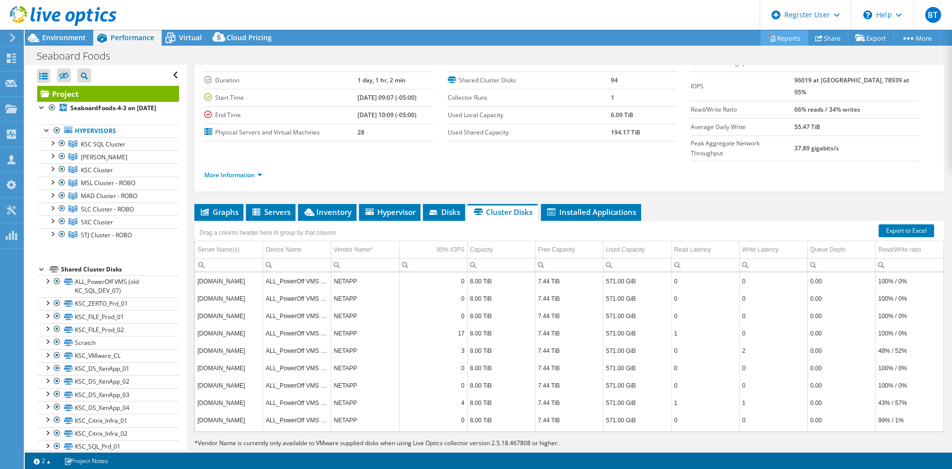
click at [787, 32] on link "Reports" at bounding box center [785, 37] width 48 height 15
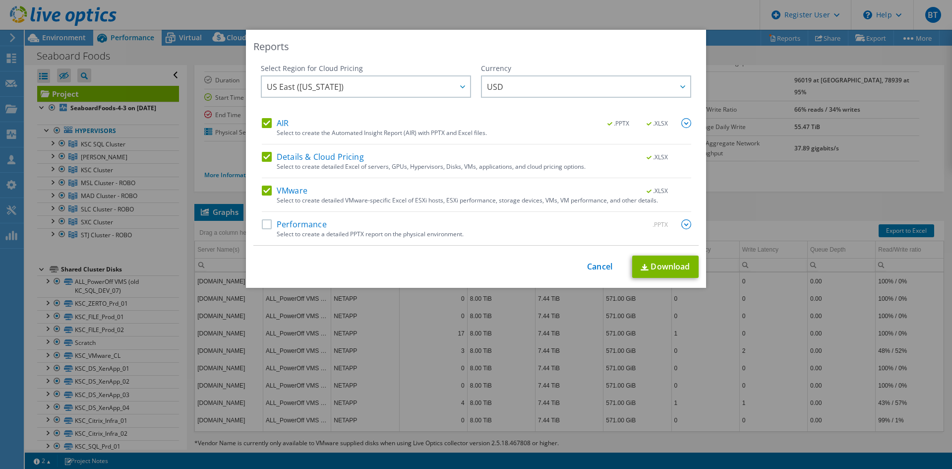
click at [262, 224] on label "Performance" at bounding box center [294, 224] width 65 height 10
click at [0, 0] on input "Performance" at bounding box center [0, 0] width 0 height 0
click at [657, 268] on link "Download" at bounding box center [665, 266] width 66 height 22
click at [600, 264] on link "Cancel" at bounding box center [599, 266] width 25 height 9
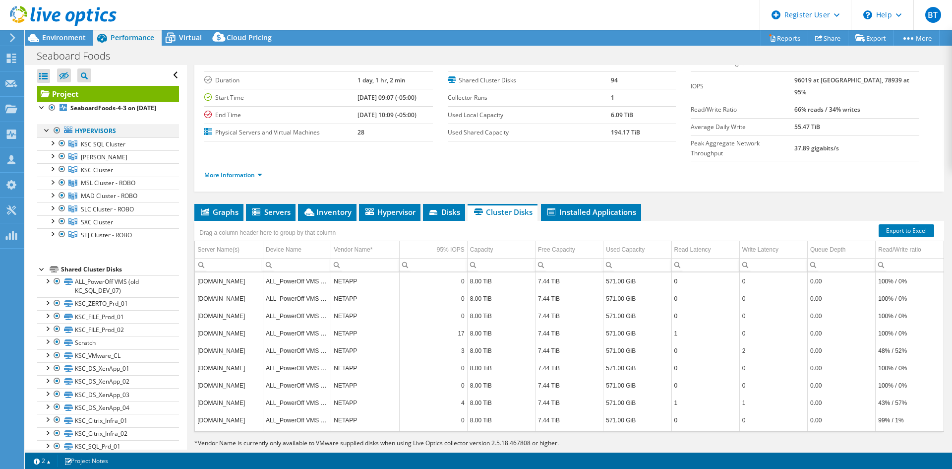
click at [54, 136] on div at bounding box center [57, 130] width 10 height 12
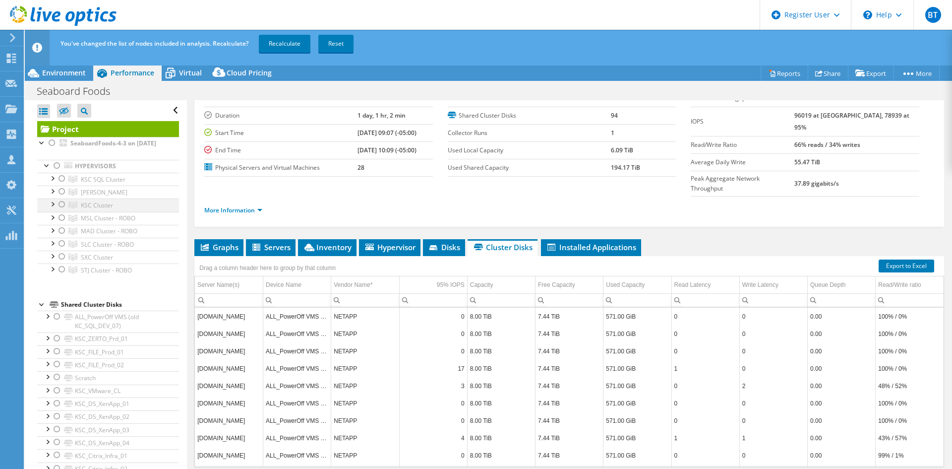
click at [60, 210] on div at bounding box center [62, 204] width 10 height 12
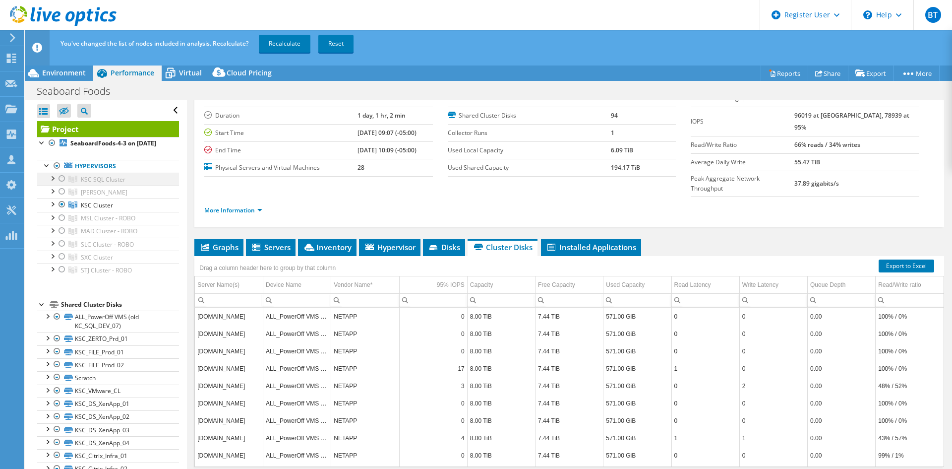
click at [63, 184] on div at bounding box center [62, 179] width 10 height 12
click at [293, 39] on link "Recalculate" at bounding box center [285, 44] width 52 height 18
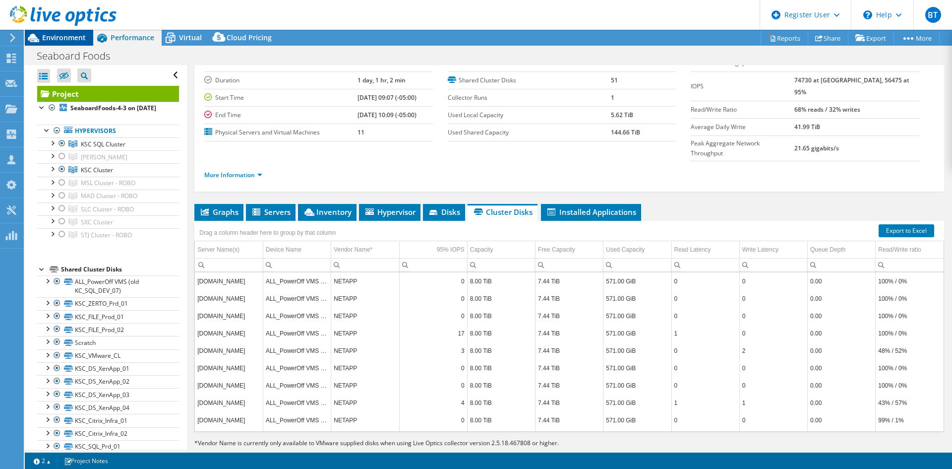
click at [56, 34] on span "Environment" at bounding box center [64, 37] width 44 height 9
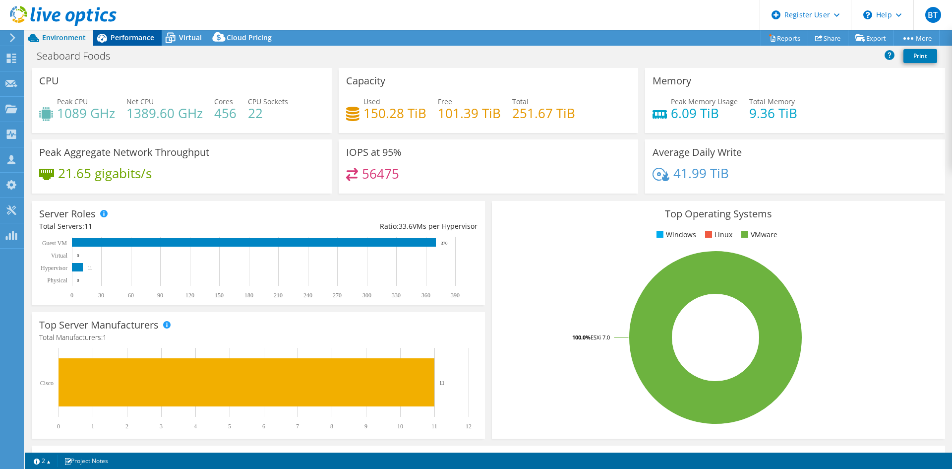
click at [136, 35] on span "Performance" at bounding box center [133, 37] width 44 height 9
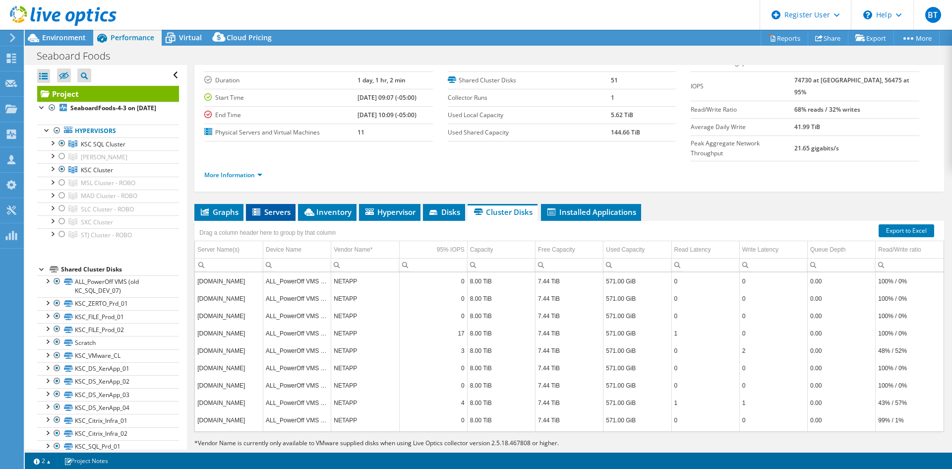
click at [275, 207] on span "Servers" at bounding box center [271, 212] width 40 height 10
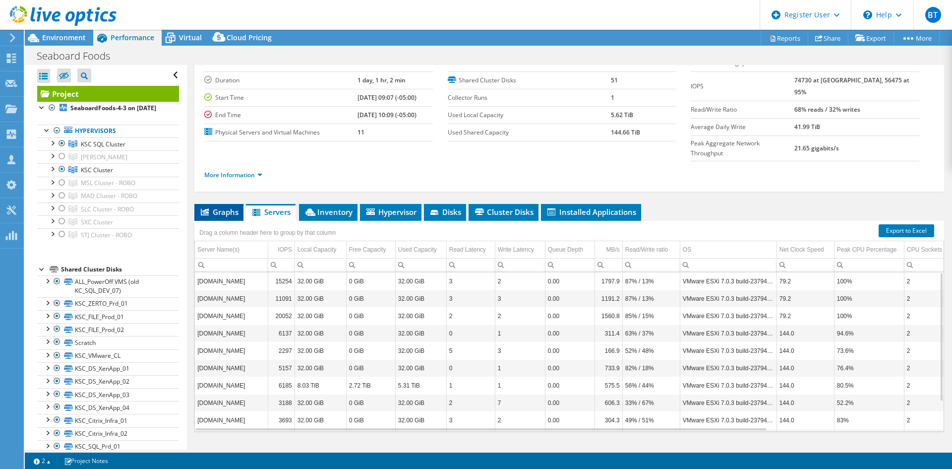
click at [219, 204] on li "Graphs" at bounding box center [218, 212] width 49 height 17
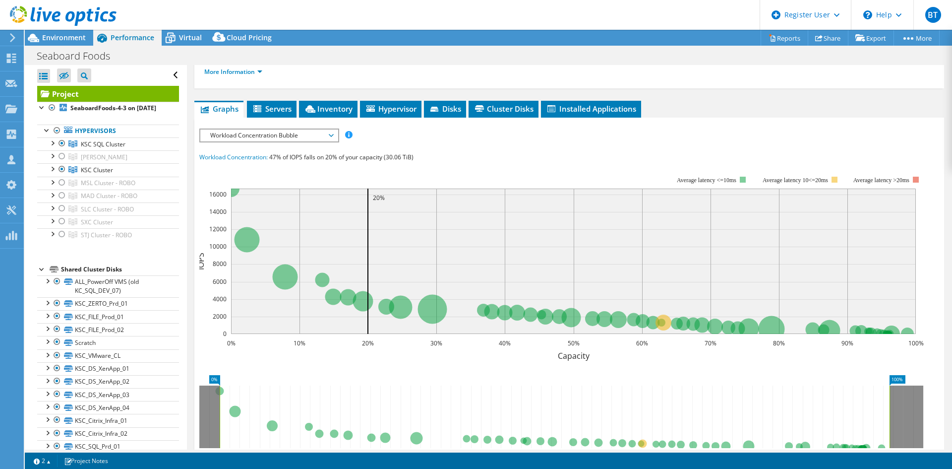
click at [268, 129] on span "Workload Concentration Bubble" at bounding box center [268, 135] width 127 height 12
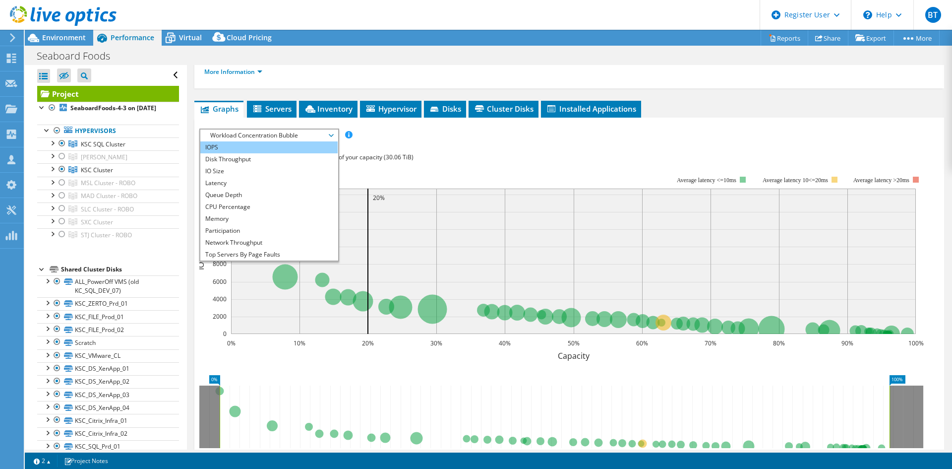
click at [247, 141] on li "IOPS" at bounding box center [268, 147] width 137 height 12
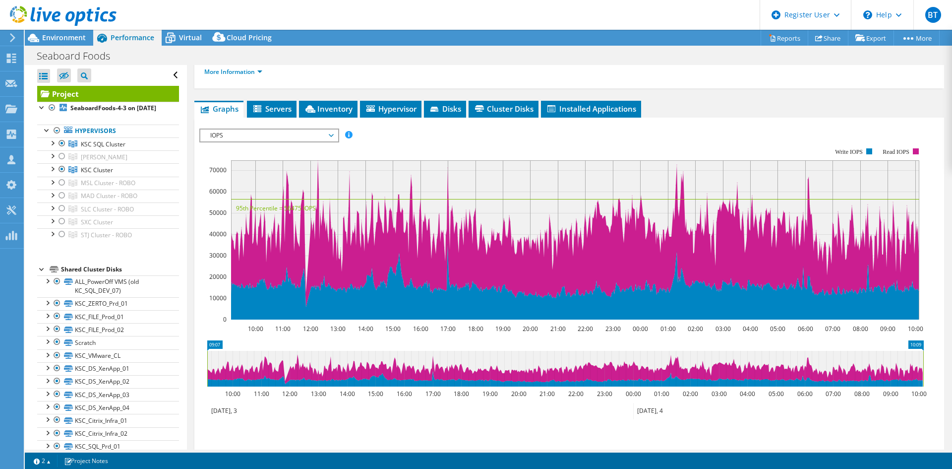
scroll to position [0, 0]
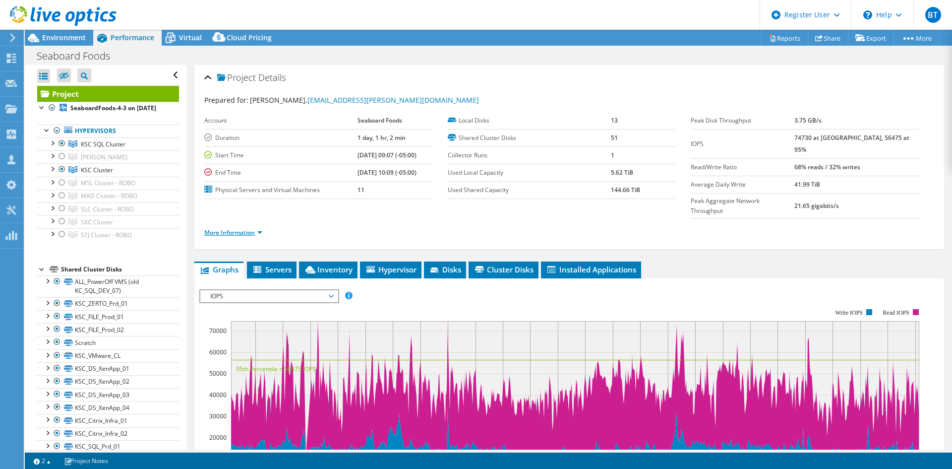
click at [226, 228] on link "More Information" at bounding box center [233, 232] width 58 height 8
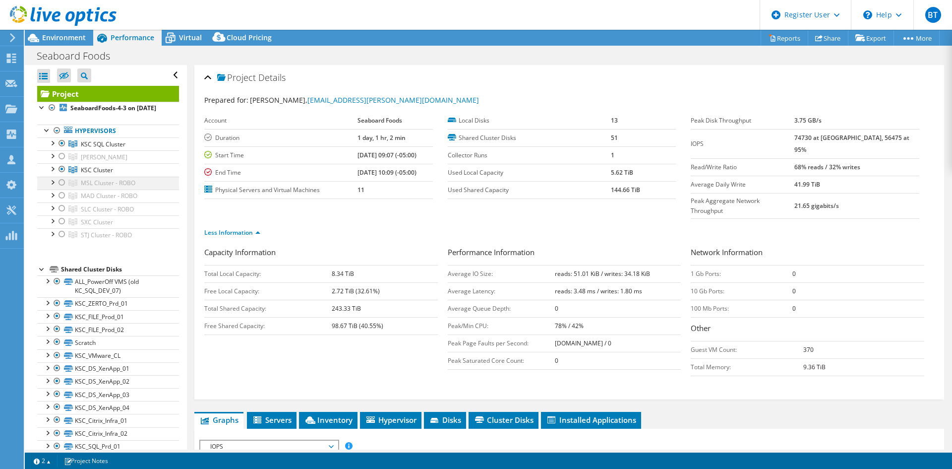
click at [54, 186] on div at bounding box center [52, 182] width 10 height 10
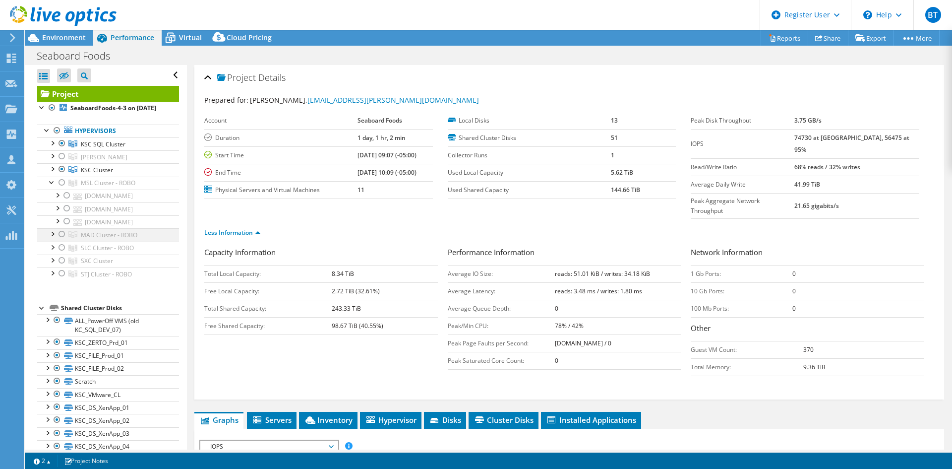
click at [52, 238] on div at bounding box center [52, 233] width 10 height 10
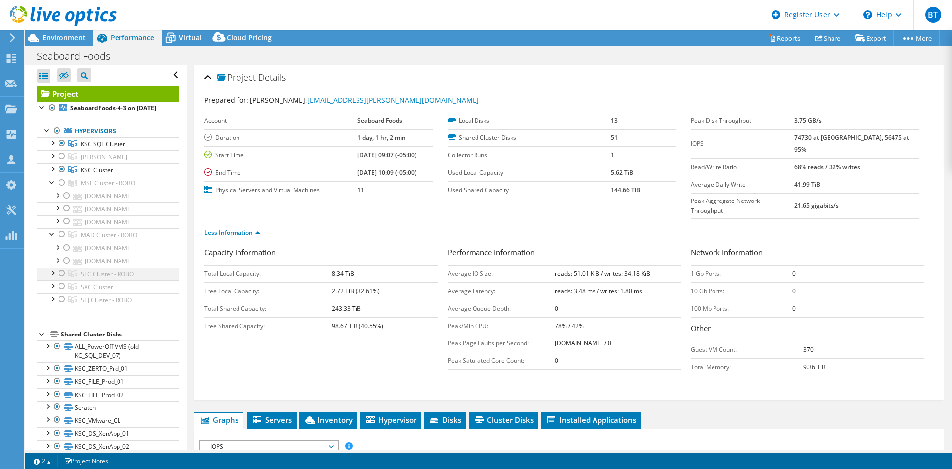
click at [48, 277] on div at bounding box center [52, 272] width 10 height 10
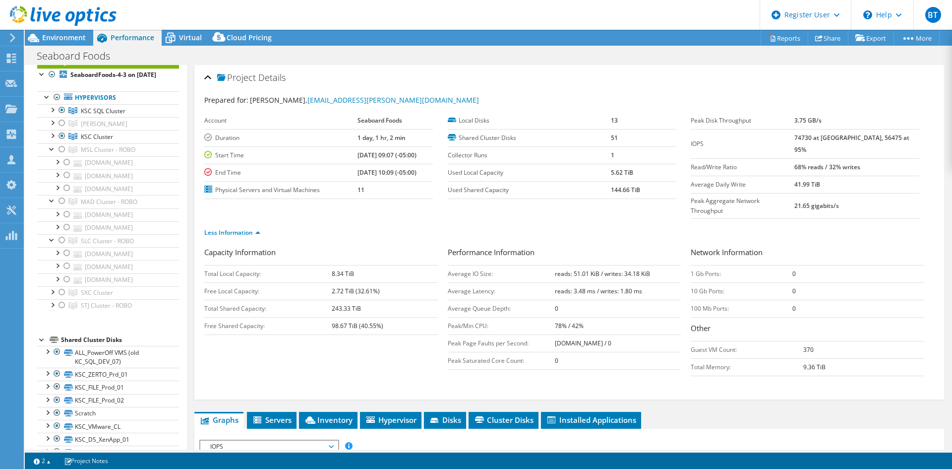
scroll to position [50, 0]
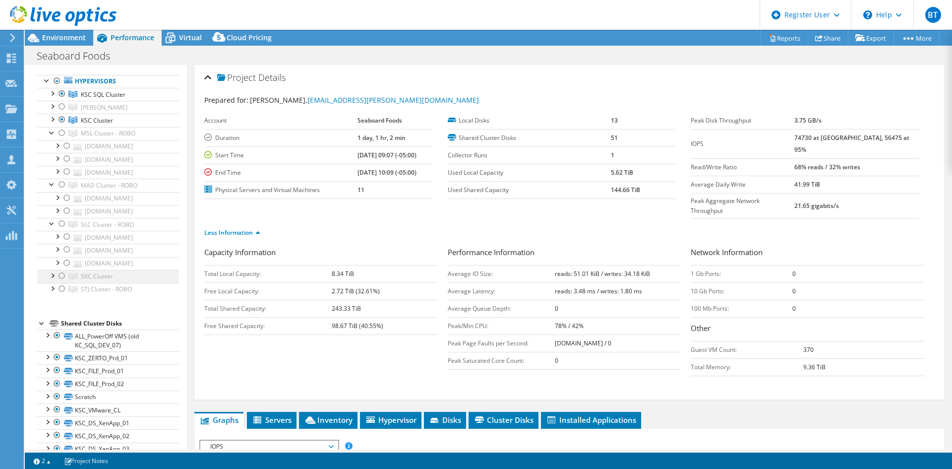
click at [52, 280] on div at bounding box center [52, 275] width 10 height 10
click at [55, 282] on div at bounding box center [52, 277] width 10 height 10
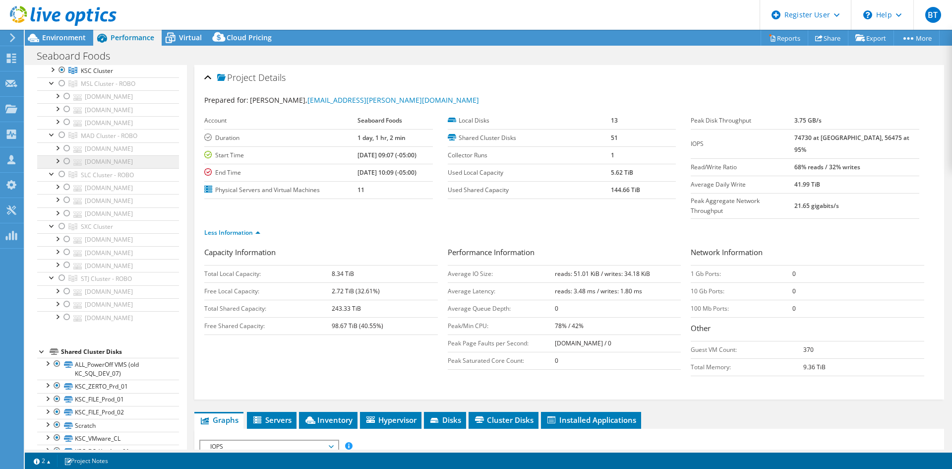
scroll to position [50, 0]
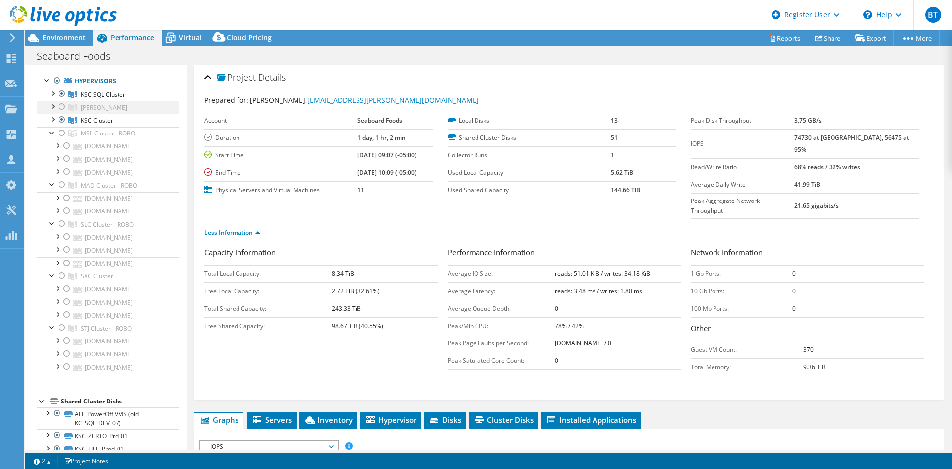
click at [50, 111] on div at bounding box center [52, 106] width 10 height 10
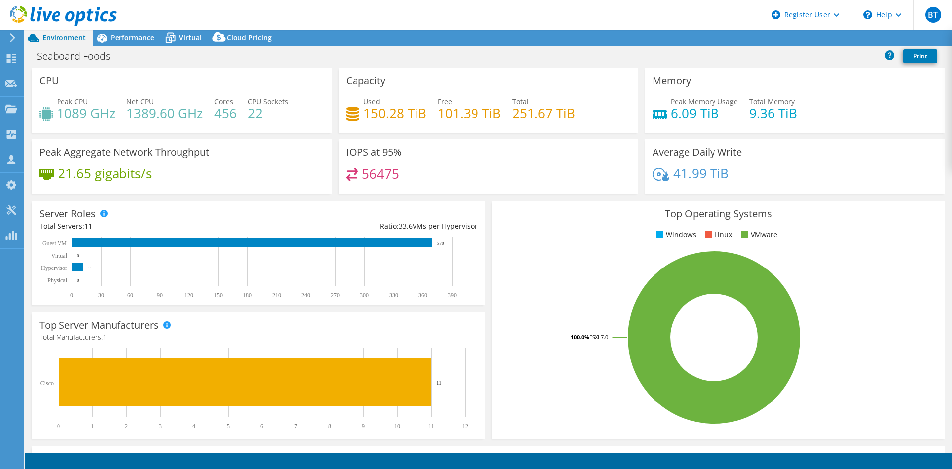
select select "USD"
